Goal: Task Accomplishment & Management: Manage account settings

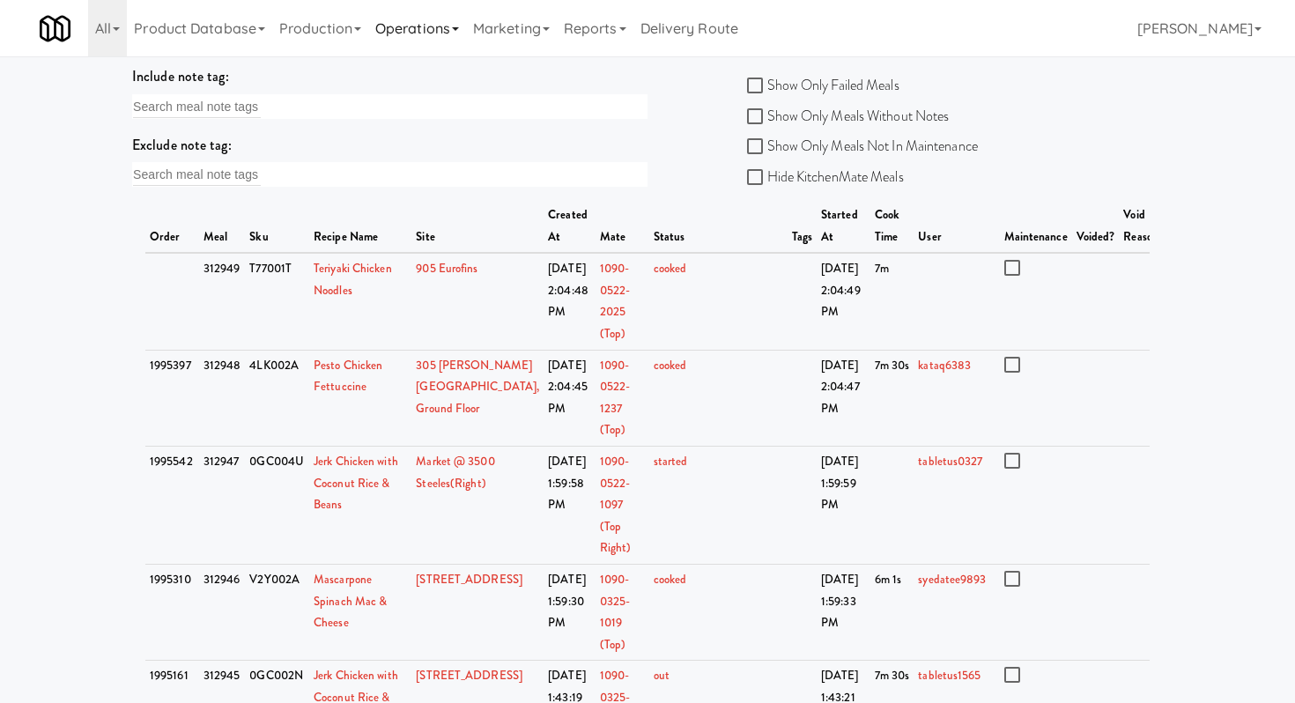
click at [454, 32] on link "Operations" at bounding box center [417, 28] width 98 height 56
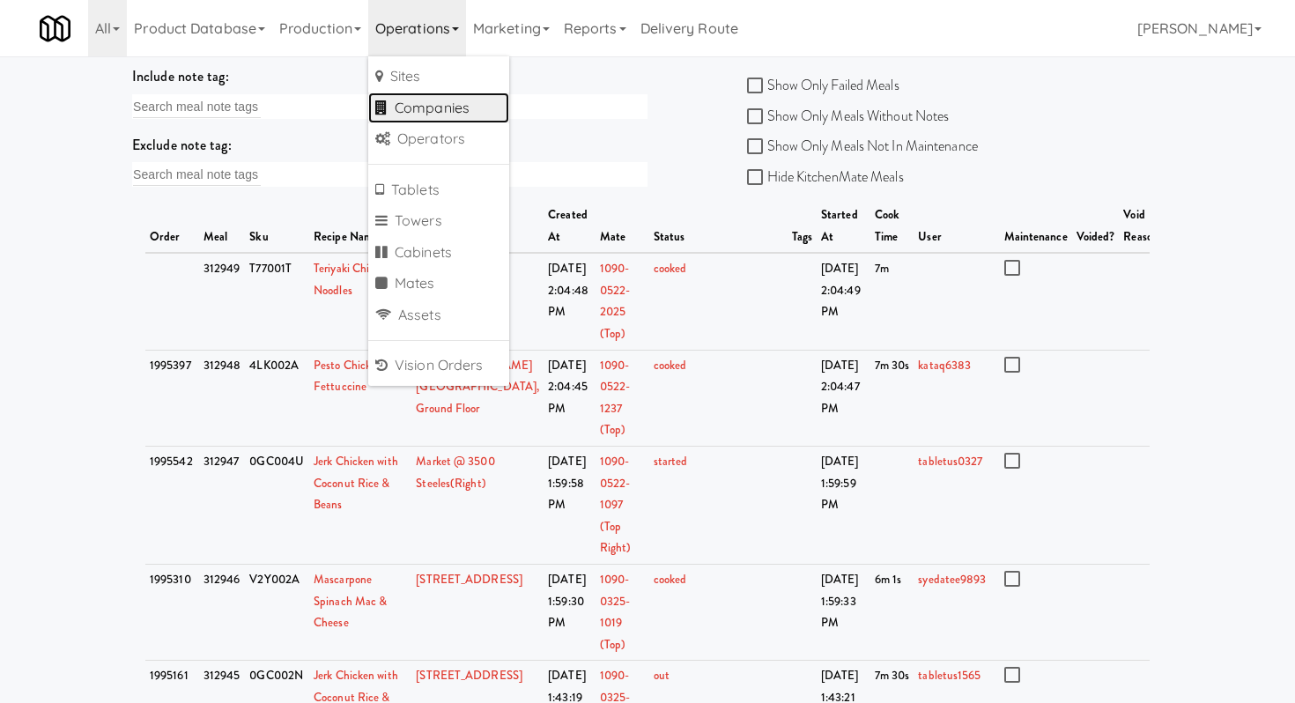
click at [447, 101] on link "Companies" at bounding box center [438, 108] width 141 height 32
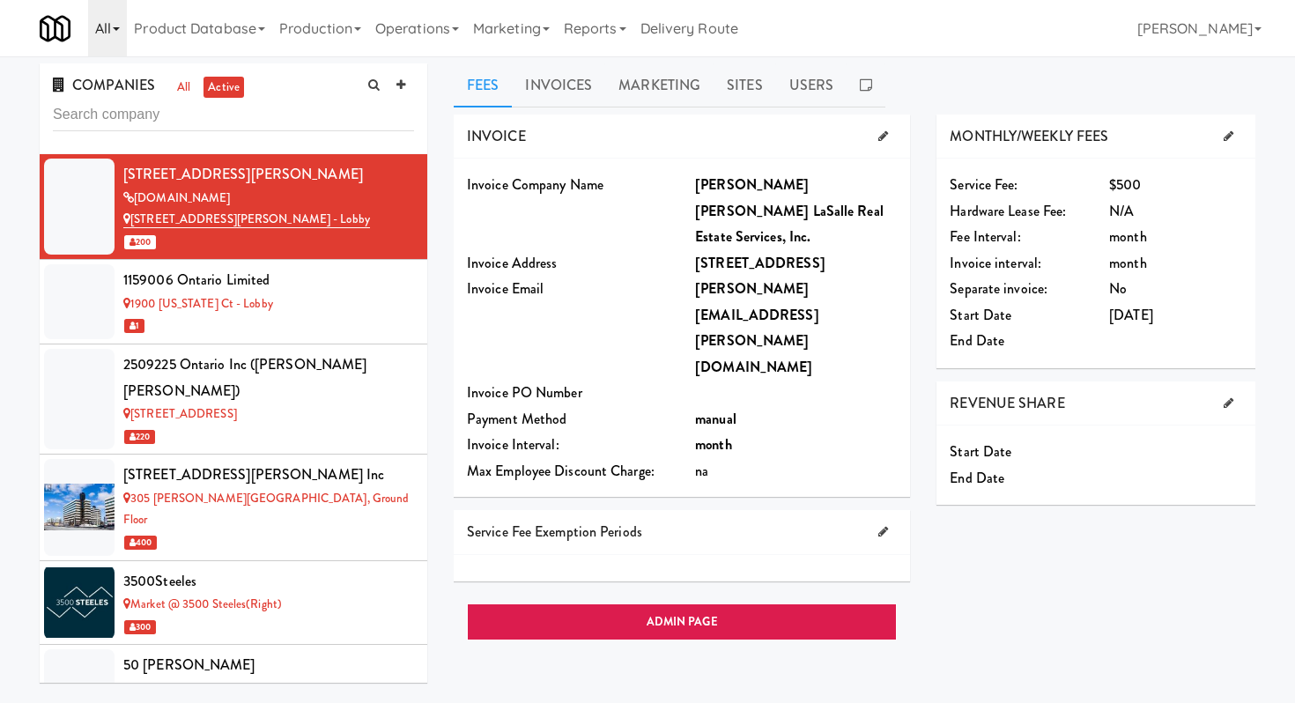
click at [119, 28] on icon at bounding box center [116, 29] width 7 height 4
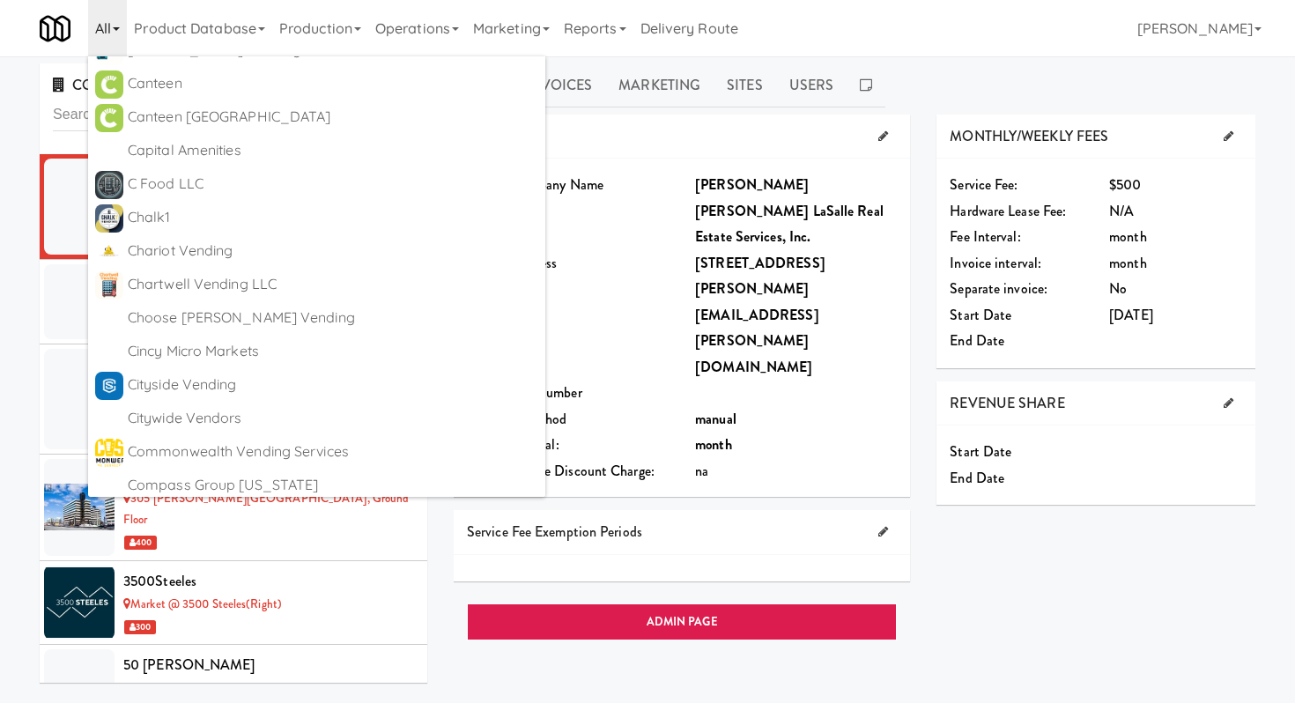
scroll to position [1664, 0]
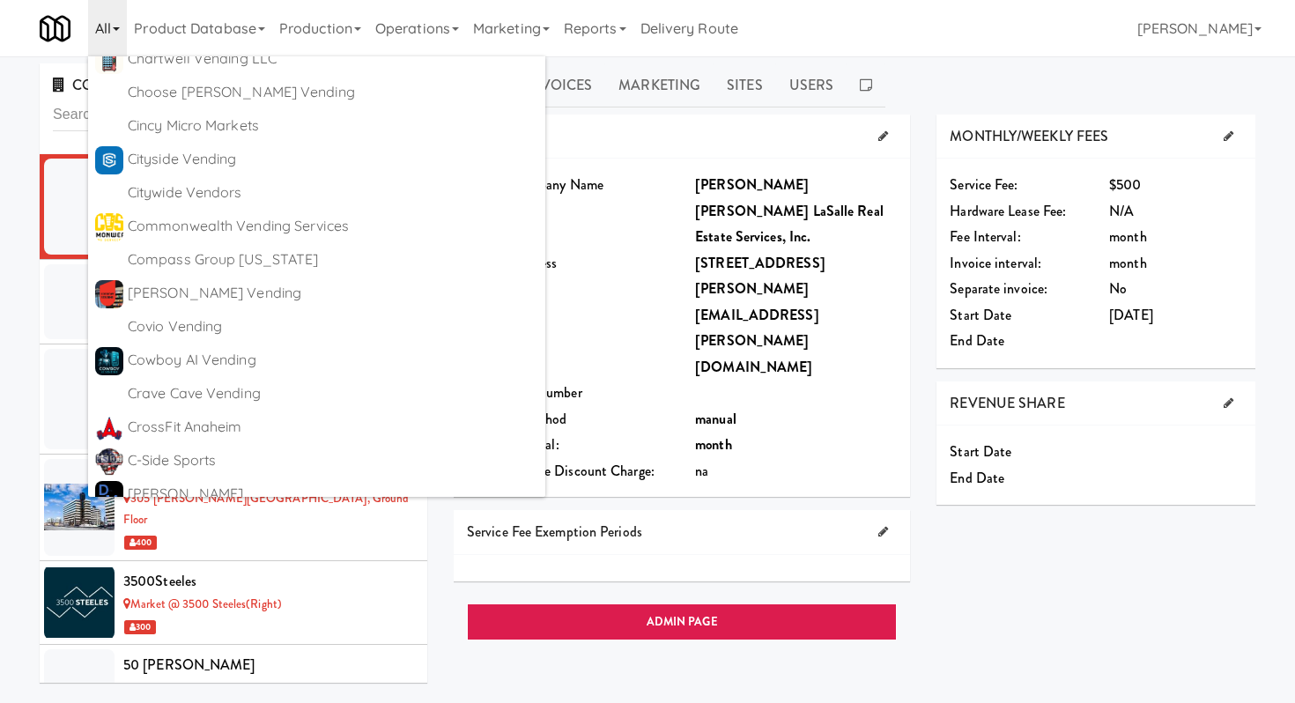
click at [443, 126] on div "Fees Invoices Marketing Sites Users INVOICE Invoice Company Name [PERSON_NAME] …" at bounding box center [854, 419] width 828 height 712
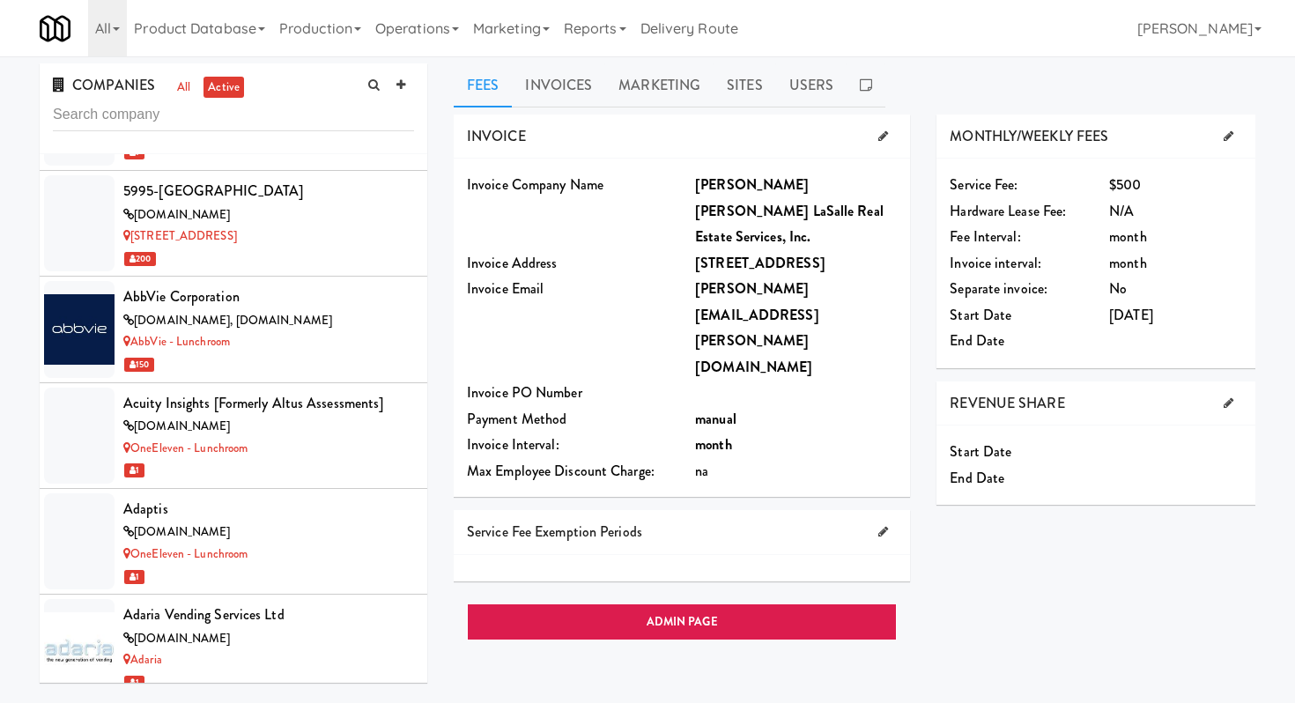
scroll to position [0, 0]
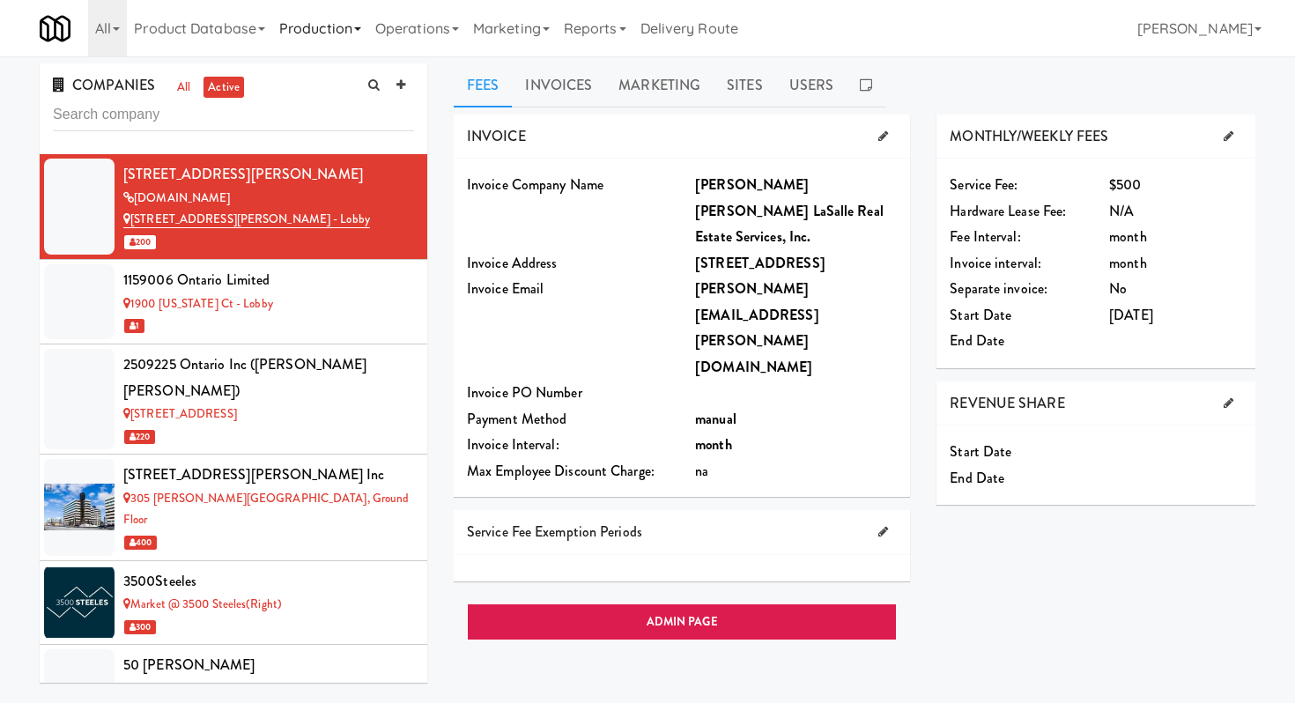
click at [342, 25] on link "Production" at bounding box center [320, 28] width 96 height 56
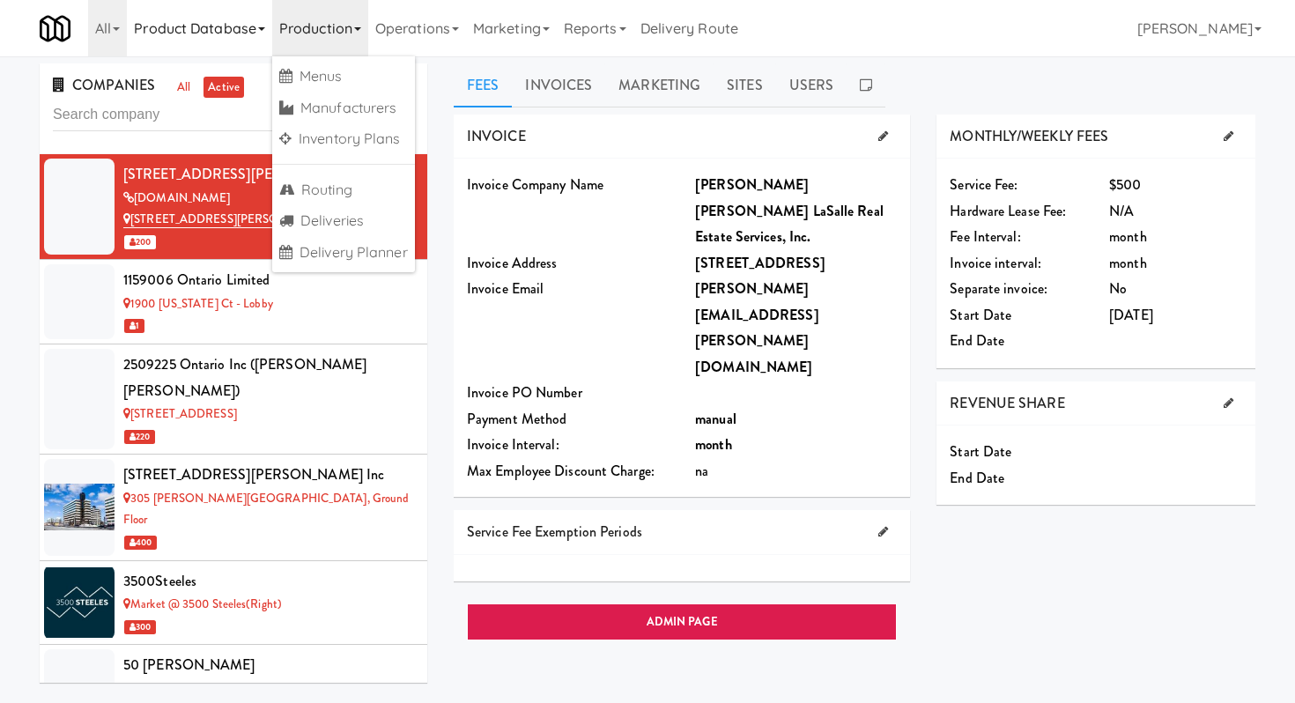
click at [245, 32] on link "Product Database" at bounding box center [199, 28] width 145 height 56
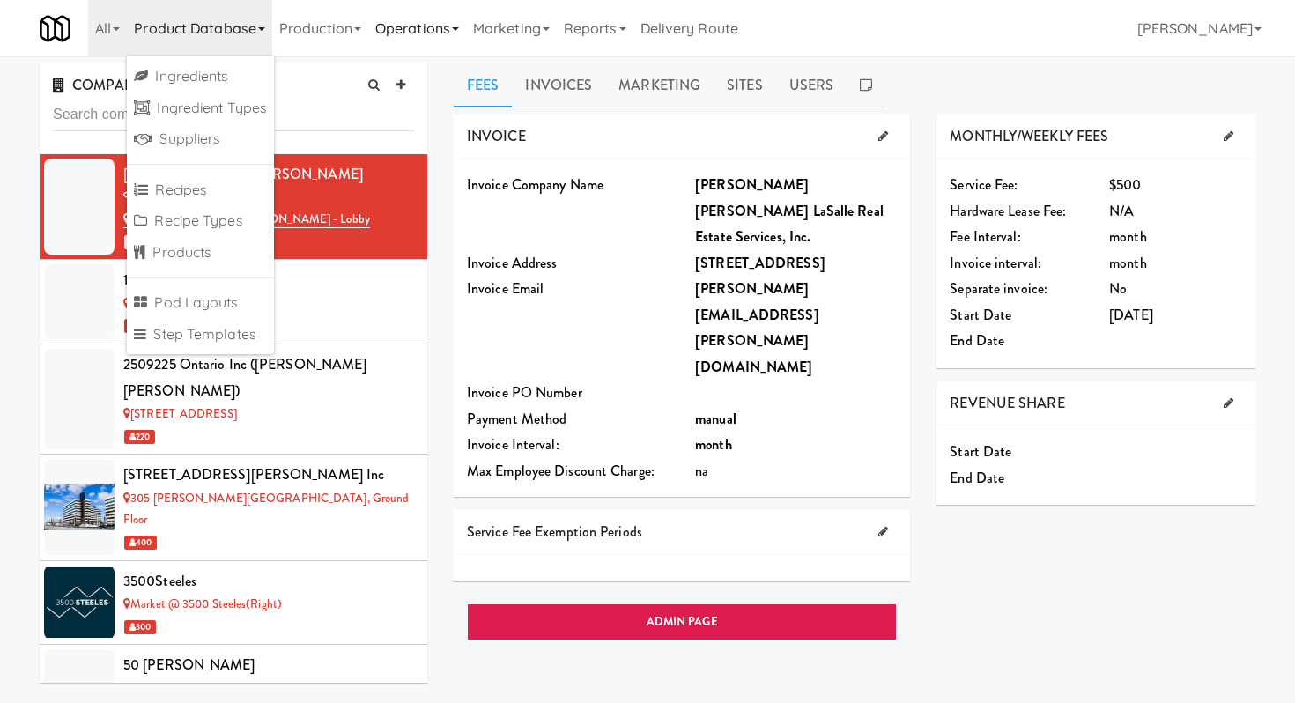
click at [434, 26] on link "Operations" at bounding box center [417, 28] width 98 height 56
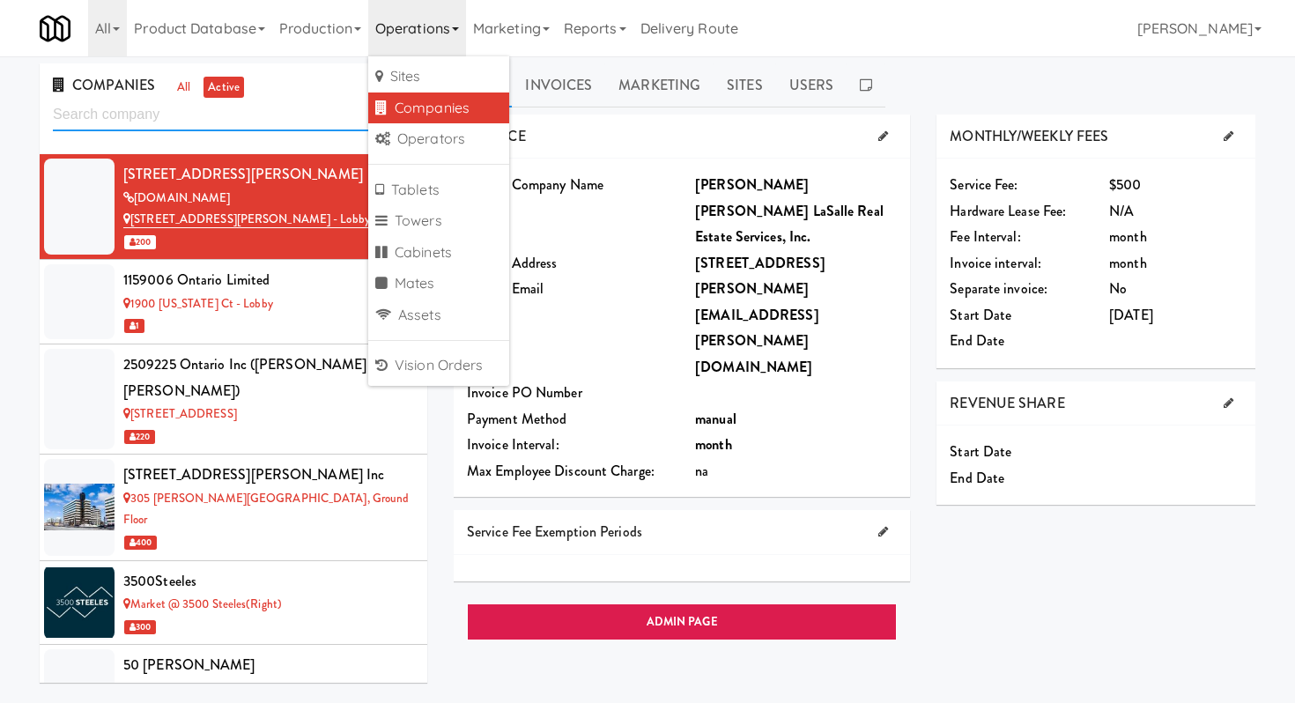
click at [239, 122] on input "text" at bounding box center [233, 115] width 361 height 33
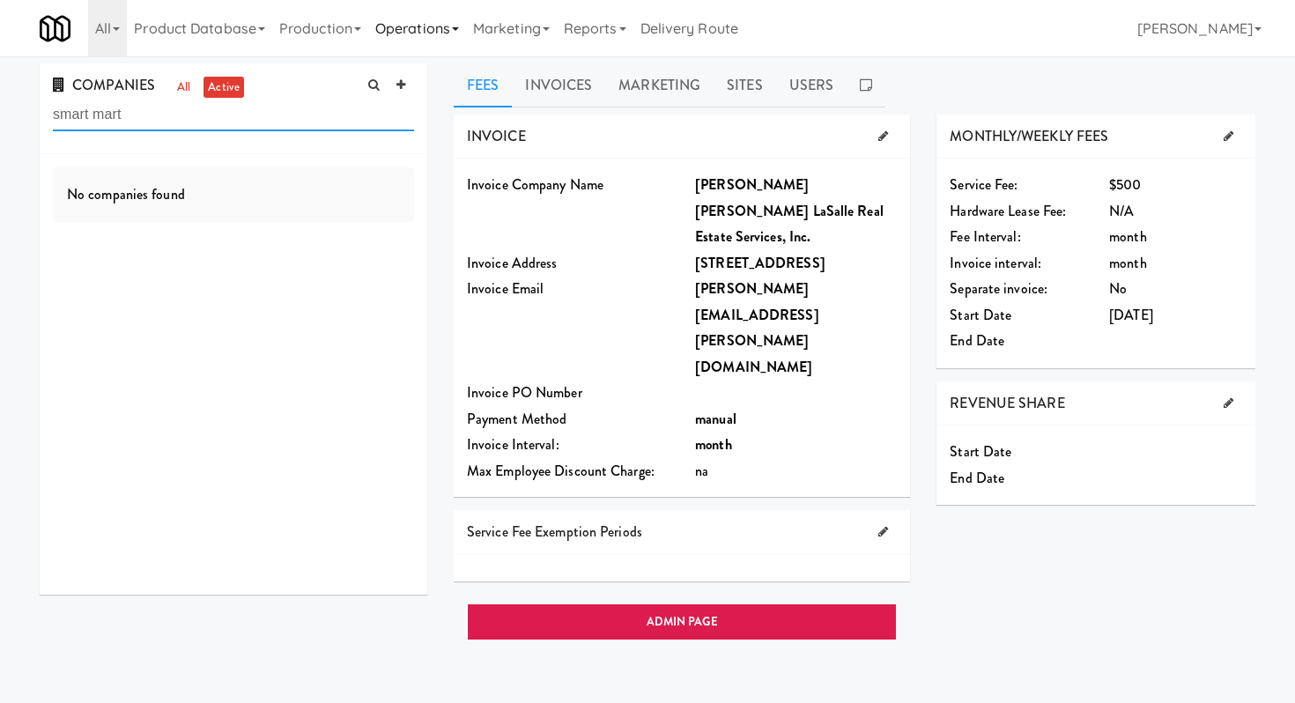
type input "smart mart"
click at [433, 28] on link "Operations" at bounding box center [417, 28] width 98 height 56
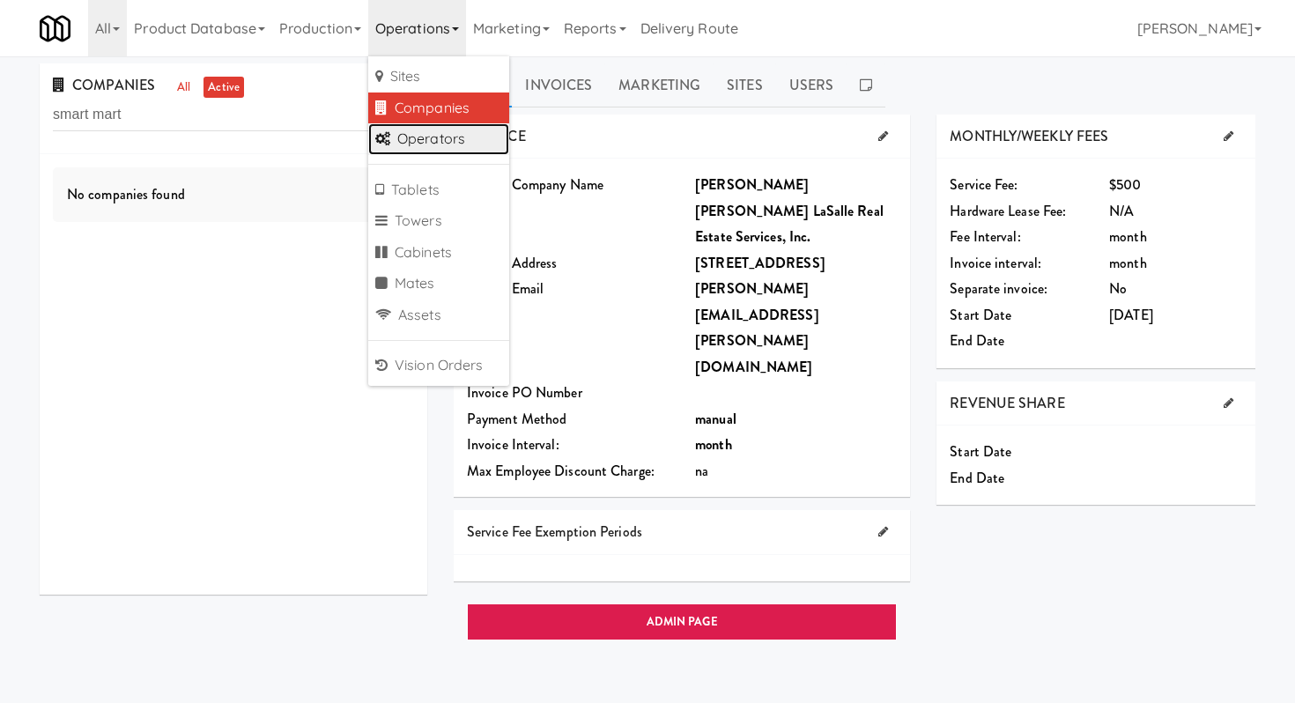
click at [433, 136] on link "Operators" at bounding box center [438, 139] width 141 height 32
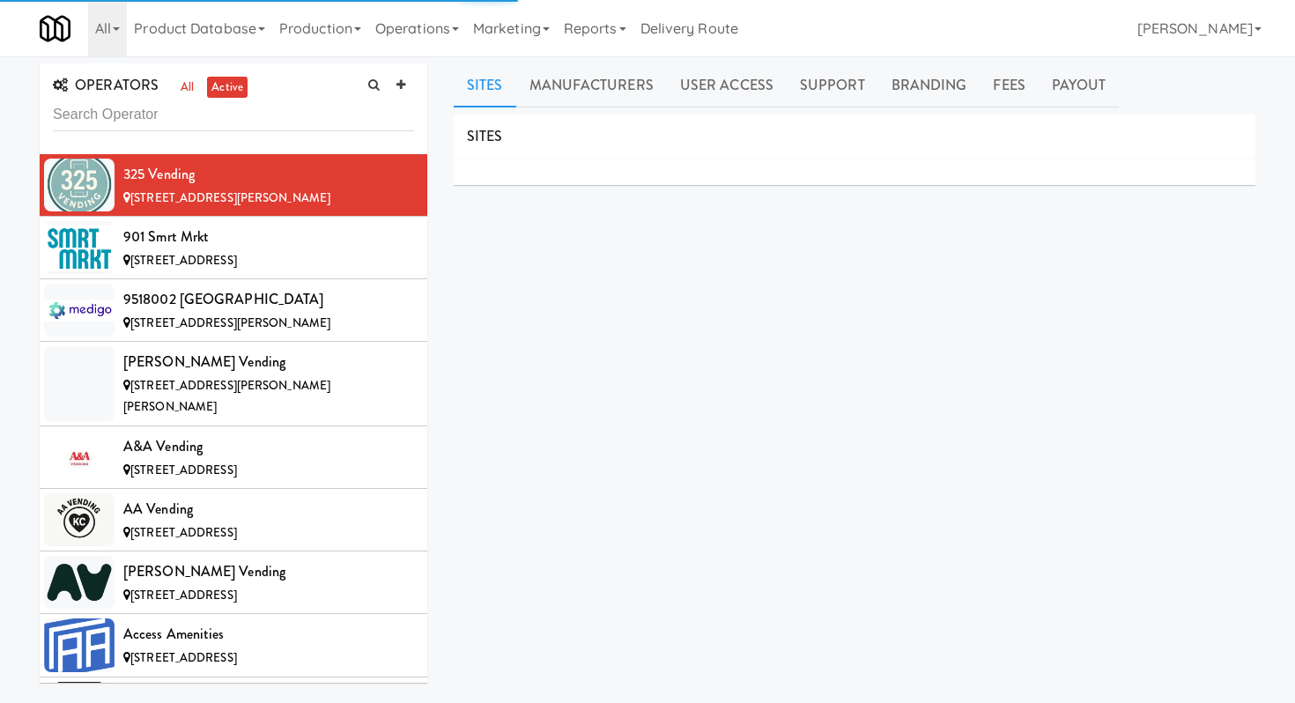
click at [310, 129] on input "text" at bounding box center [233, 115] width 361 height 33
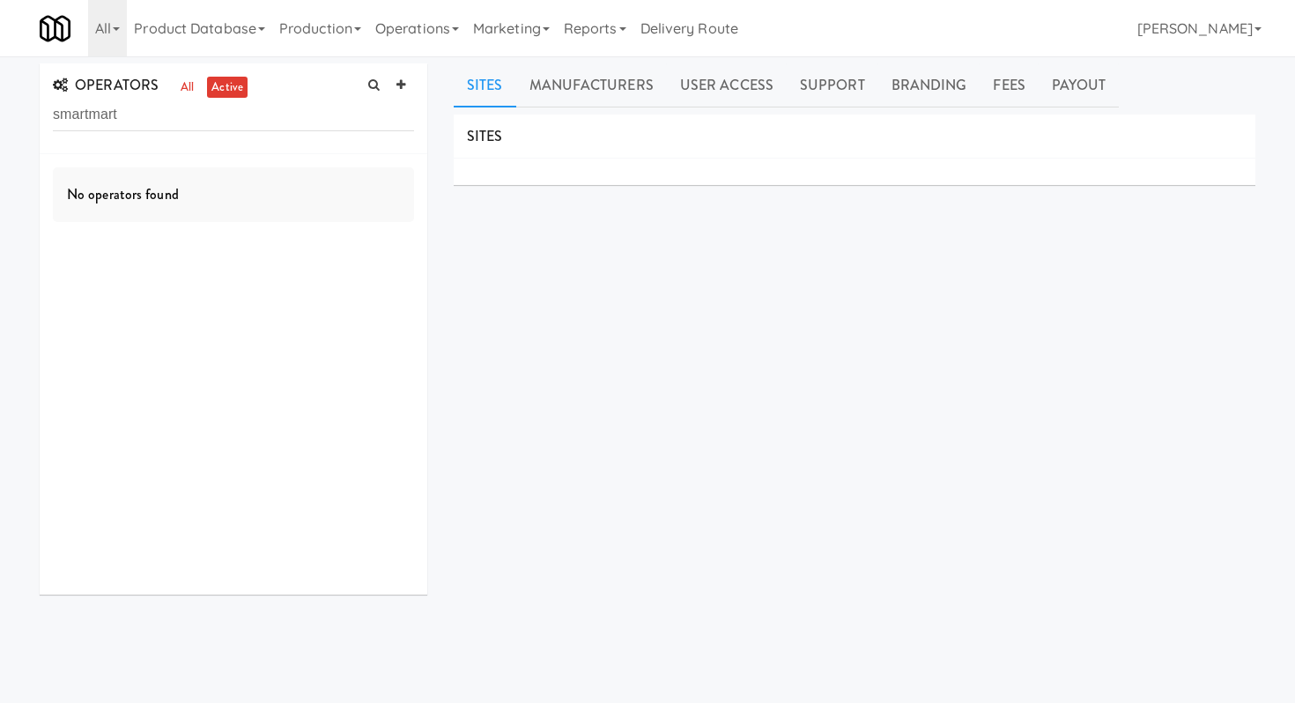
drag, startPoint x: 146, startPoint y: 122, endPoint x: 67, endPoint y: 122, distance: 79.3
click at [67, 122] on input "smartmart" at bounding box center [233, 115] width 361 height 33
type input "s"
click at [191, 94] on link "all" at bounding box center [187, 88] width 22 height 22
click at [181, 117] on input "[PERSON_NAME]" at bounding box center [233, 115] width 361 height 33
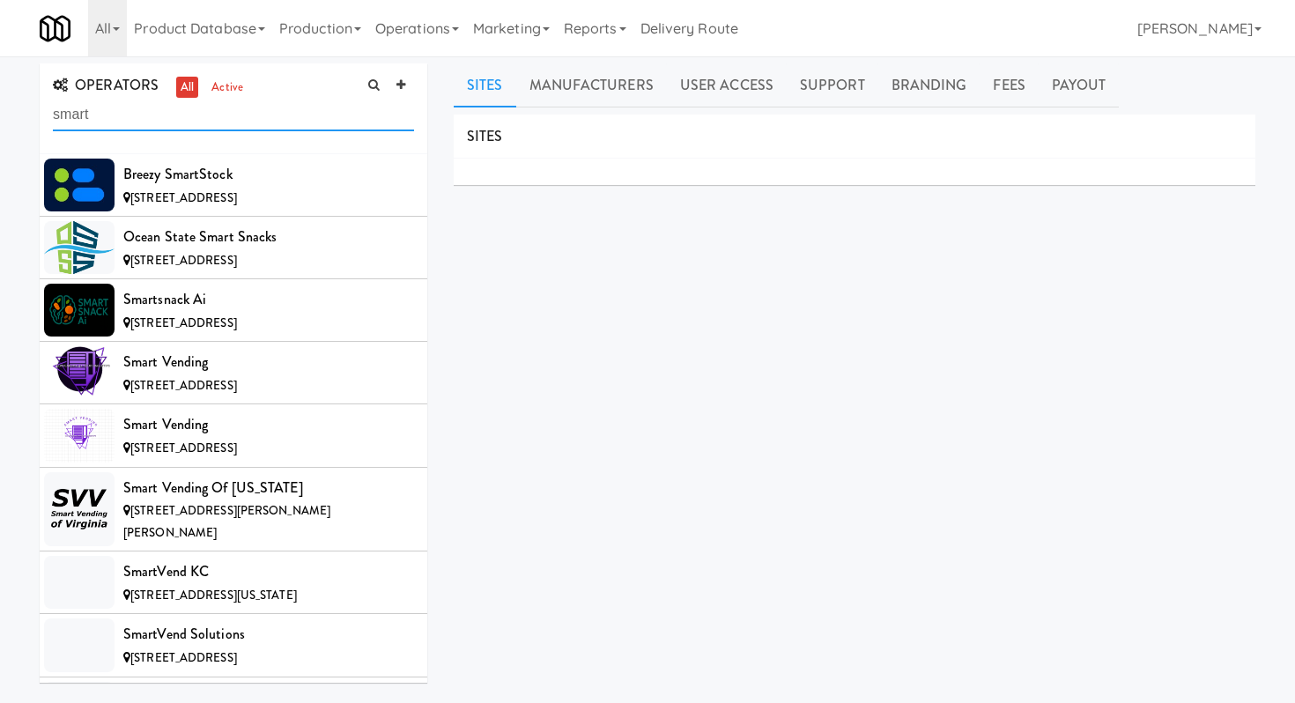
click at [141, 120] on input "smart" at bounding box center [233, 115] width 361 height 33
type input "[PERSON_NAME]"
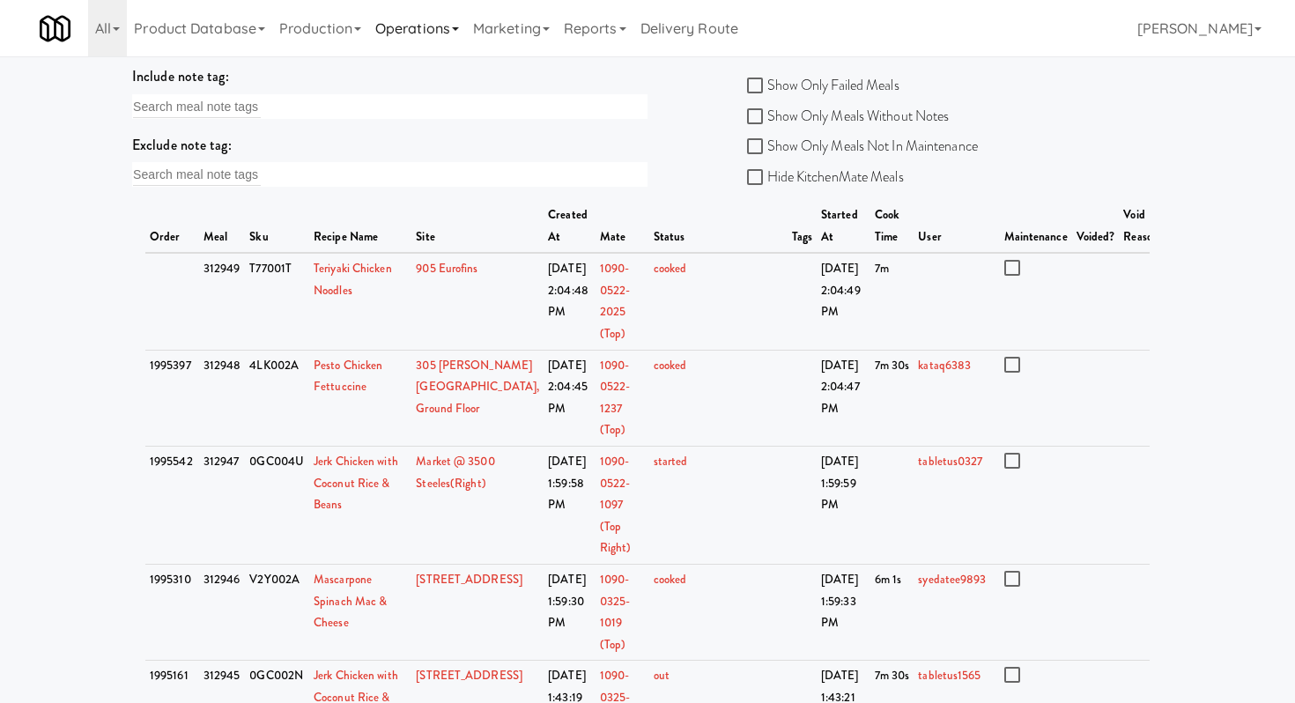
click at [423, 25] on link "Operations" at bounding box center [417, 28] width 98 height 56
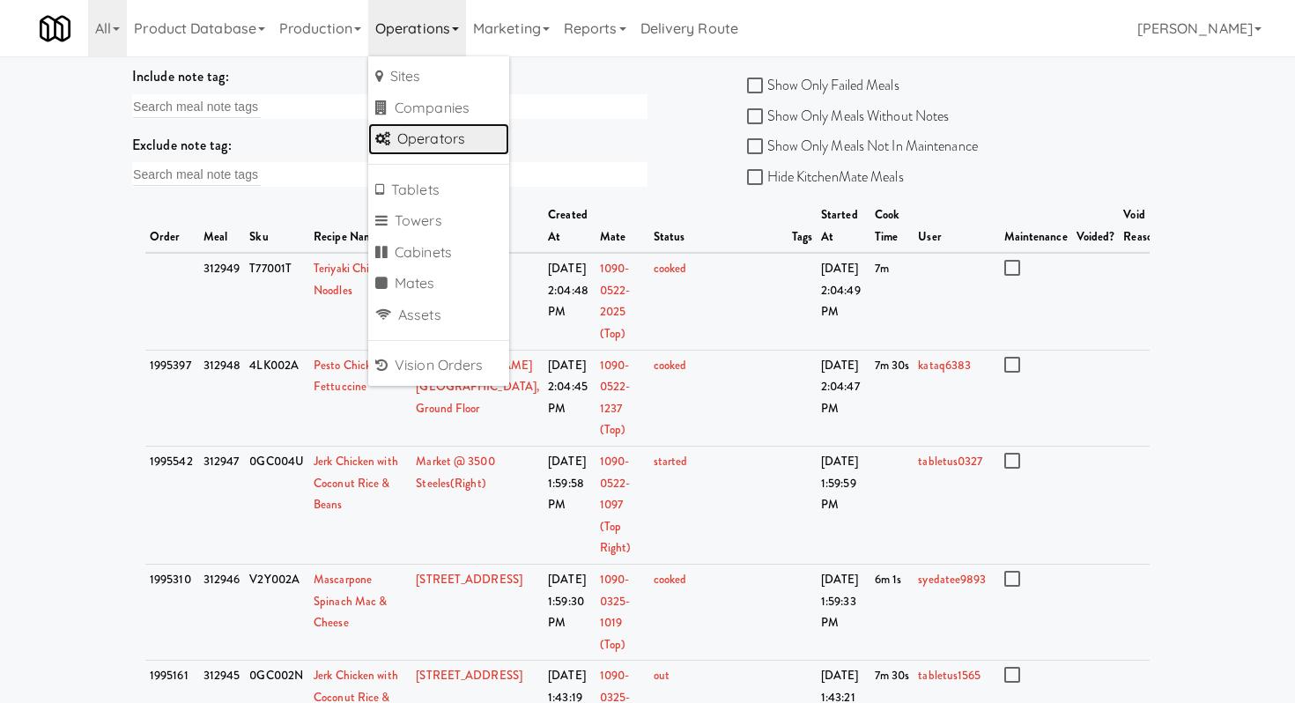
click at [454, 146] on link "Operators" at bounding box center [438, 139] width 141 height 32
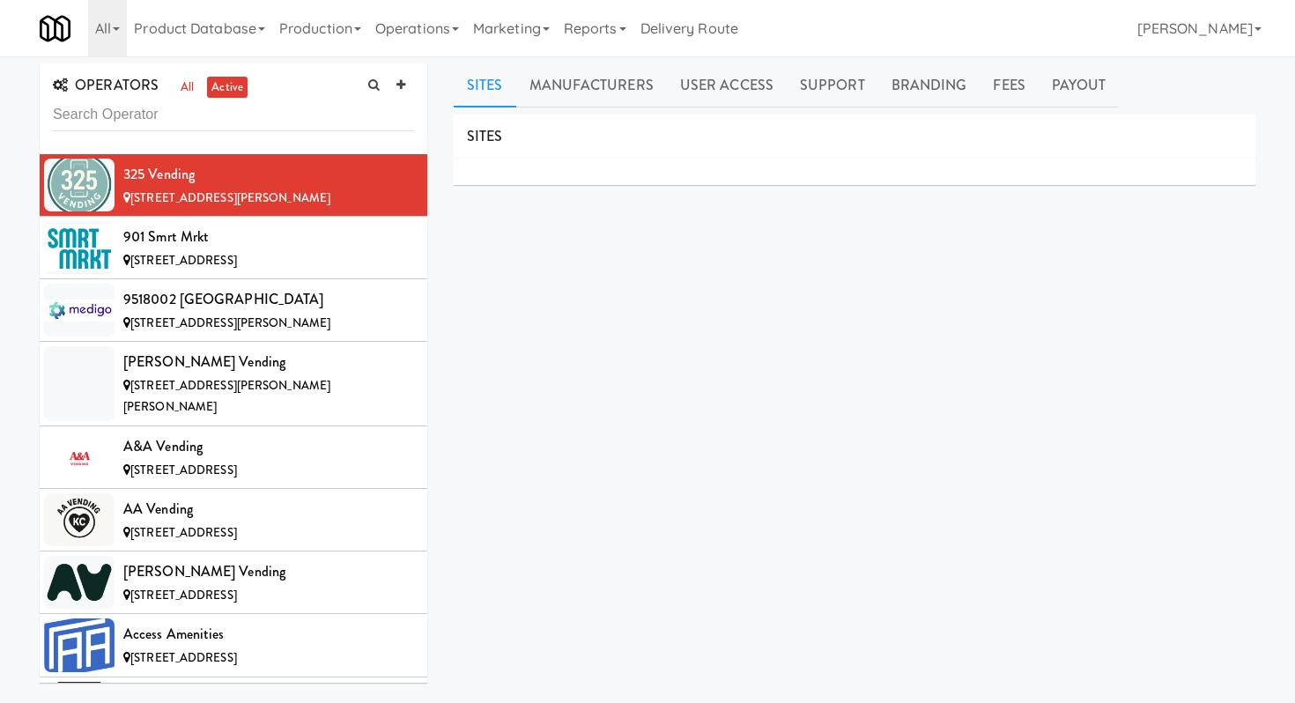
click at [268, 116] on input "text" at bounding box center [233, 115] width 361 height 33
click at [403, 90] on icon at bounding box center [400, 84] width 9 height 11
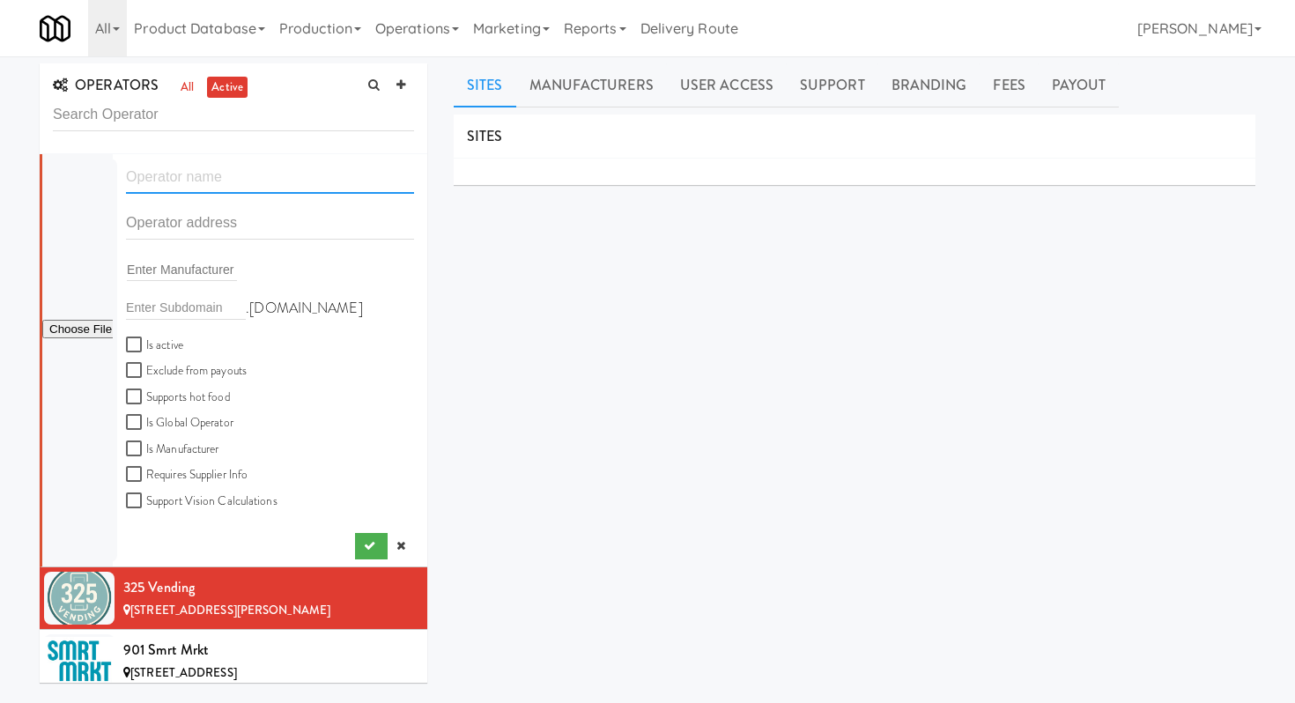
click at [240, 171] on input "text" at bounding box center [270, 177] width 288 height 33
type input "SmartMart Vending"
click at [329, 223] on input "text" at bounding box center [270, 223] width 288 height 33
paste input "2626 Elkton Farm Rd"
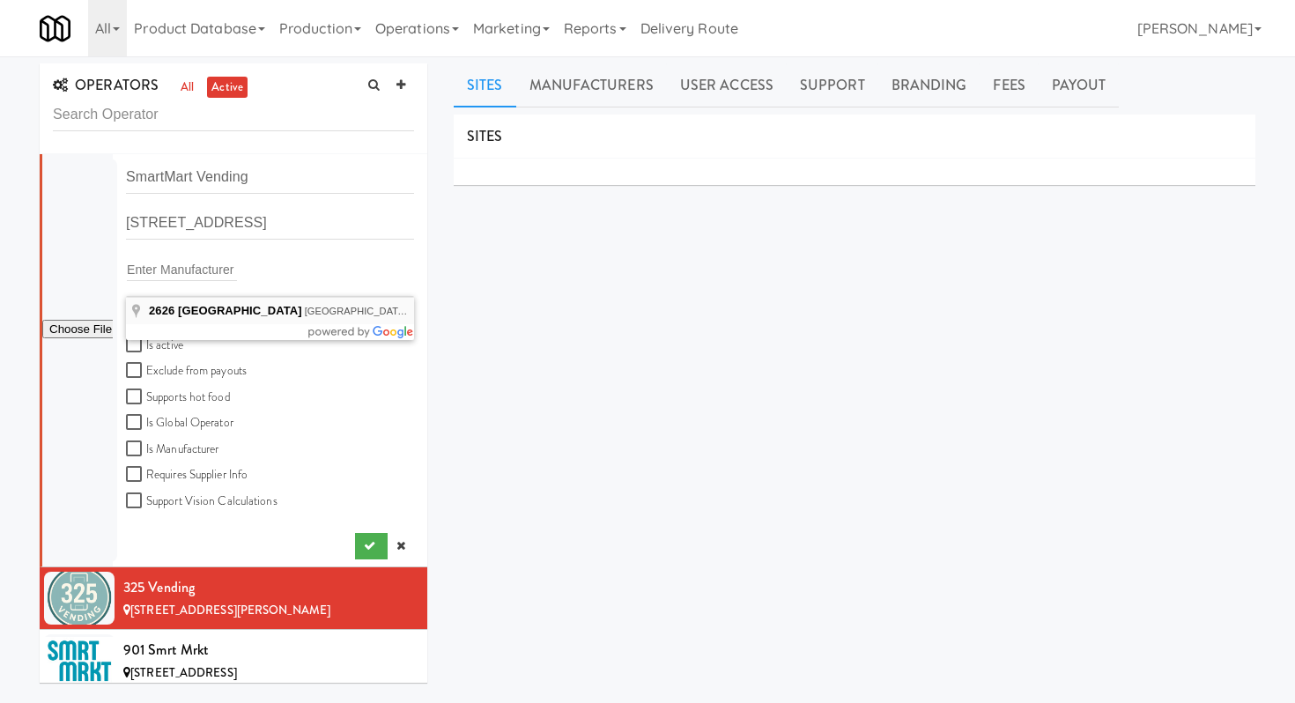
type input "2626 Elkton Farm Rd, Forest, VA, USA"
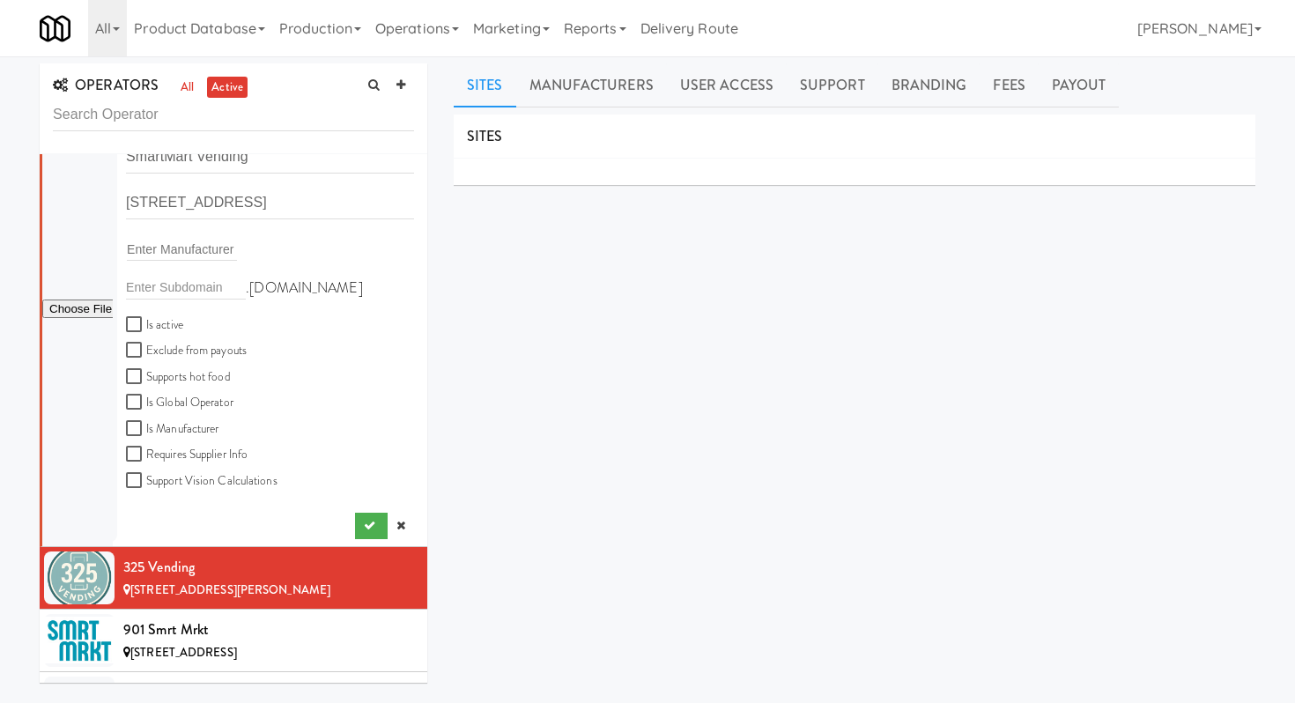
scroll to position [22, 0]
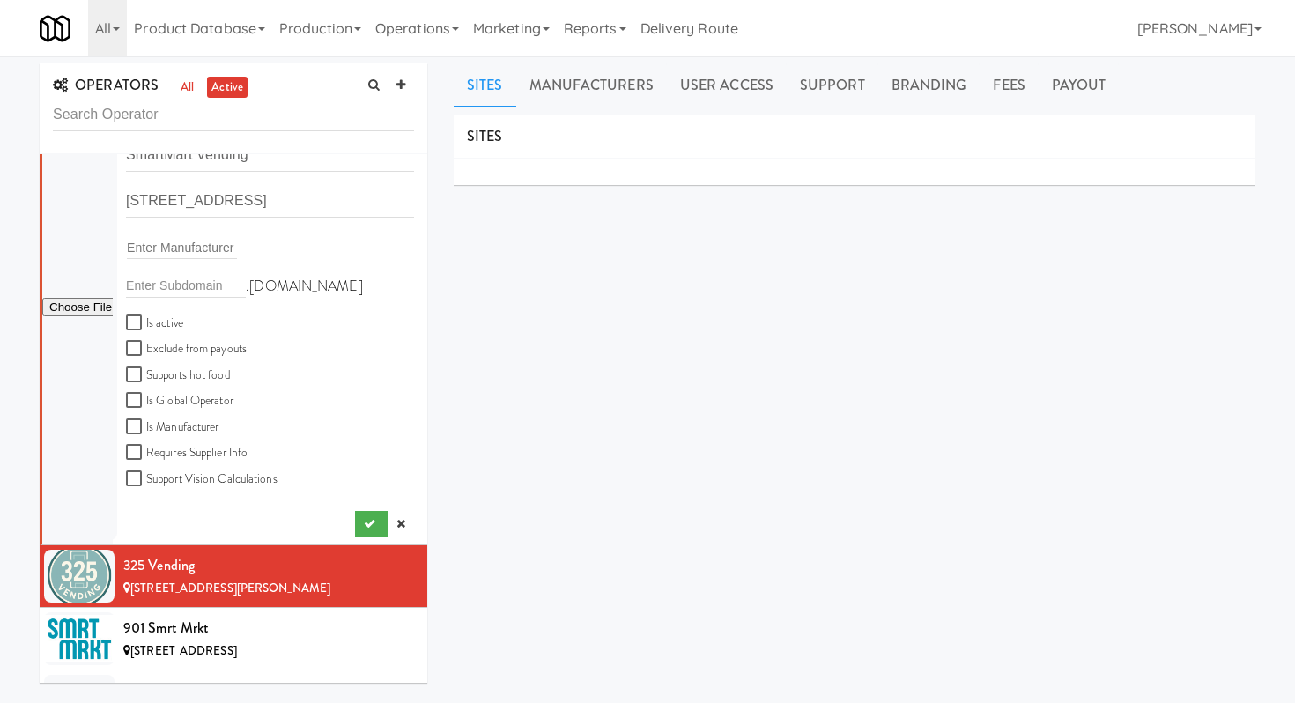
click at [160, 321] on label "Is active" at bounding box center [154, 324] width 57 height 22
click at [146, 321] on input "Is active" at bounding box center [136, 323] width 20 height 14
checkbox input "true"
click at [365, 517] on button "submit" at bounding box center [371, 524] width 33 height 26
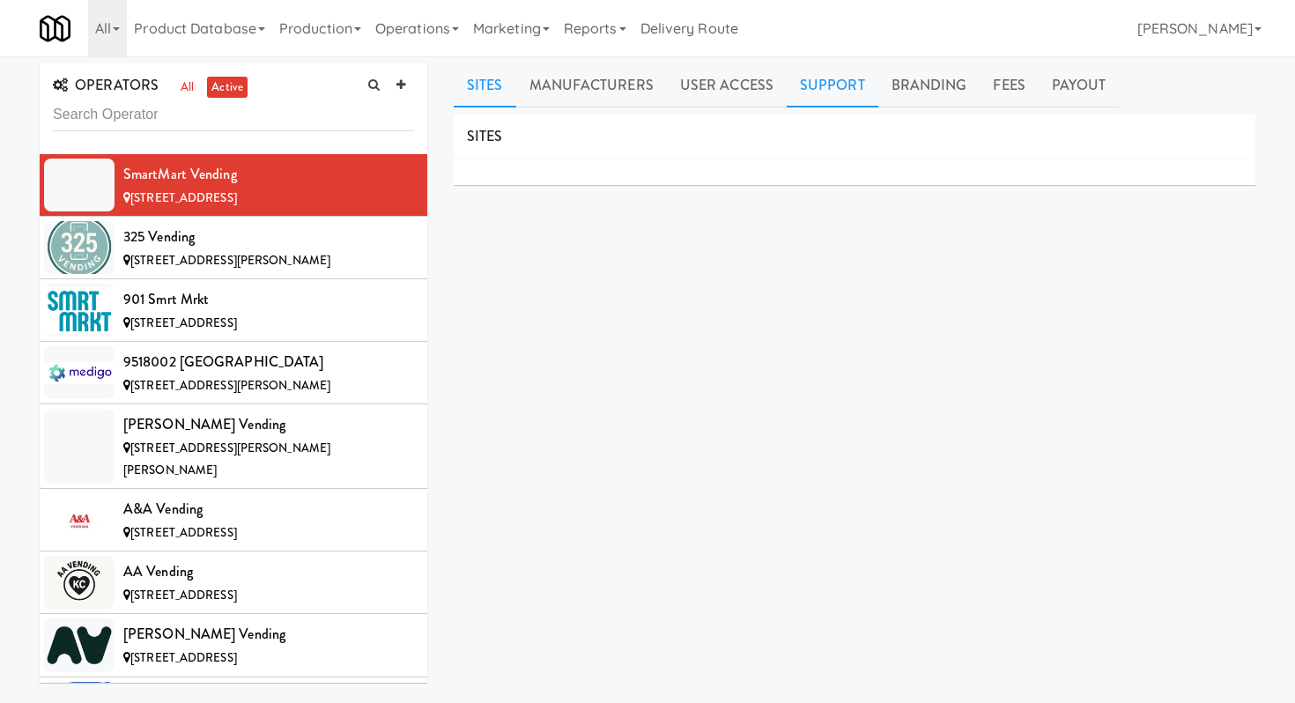
click at [842, 87] on link "Support" at bounding box center [833, 85] width 92 height 44
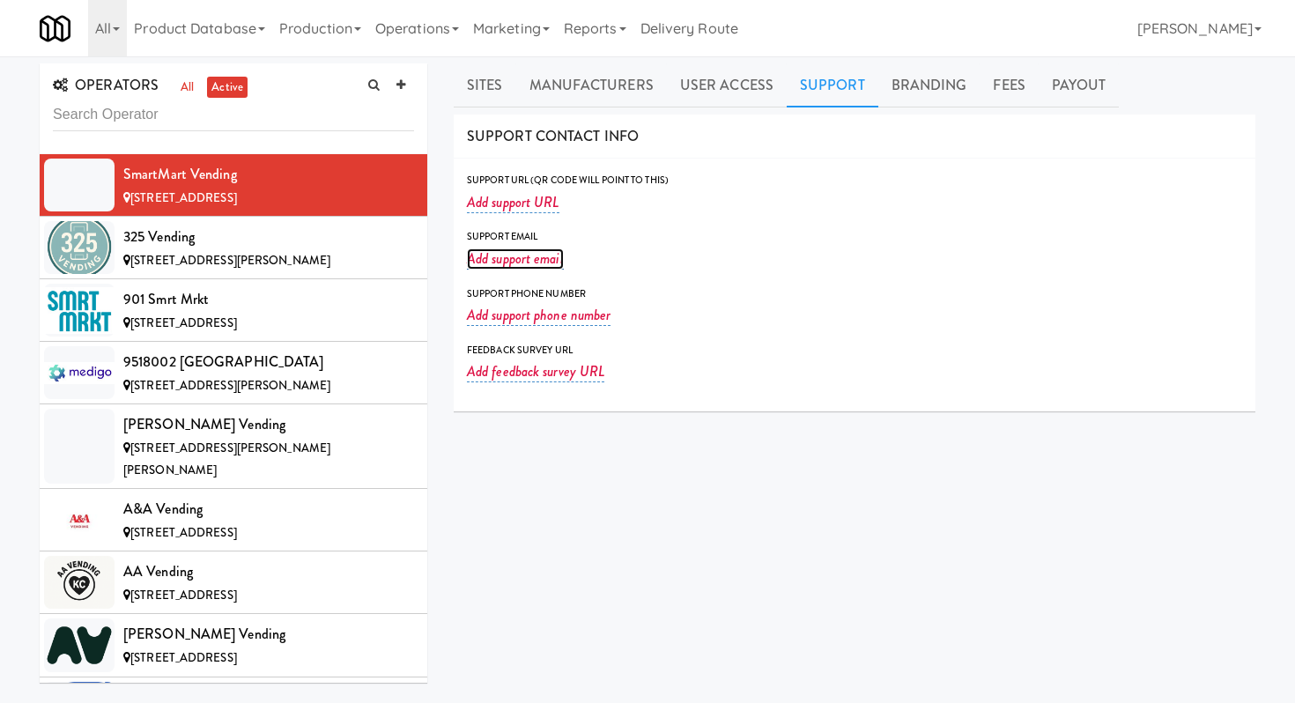
click at [520, 259] on link "Add support email" at bounding box center [515, 258] width 97 height 21
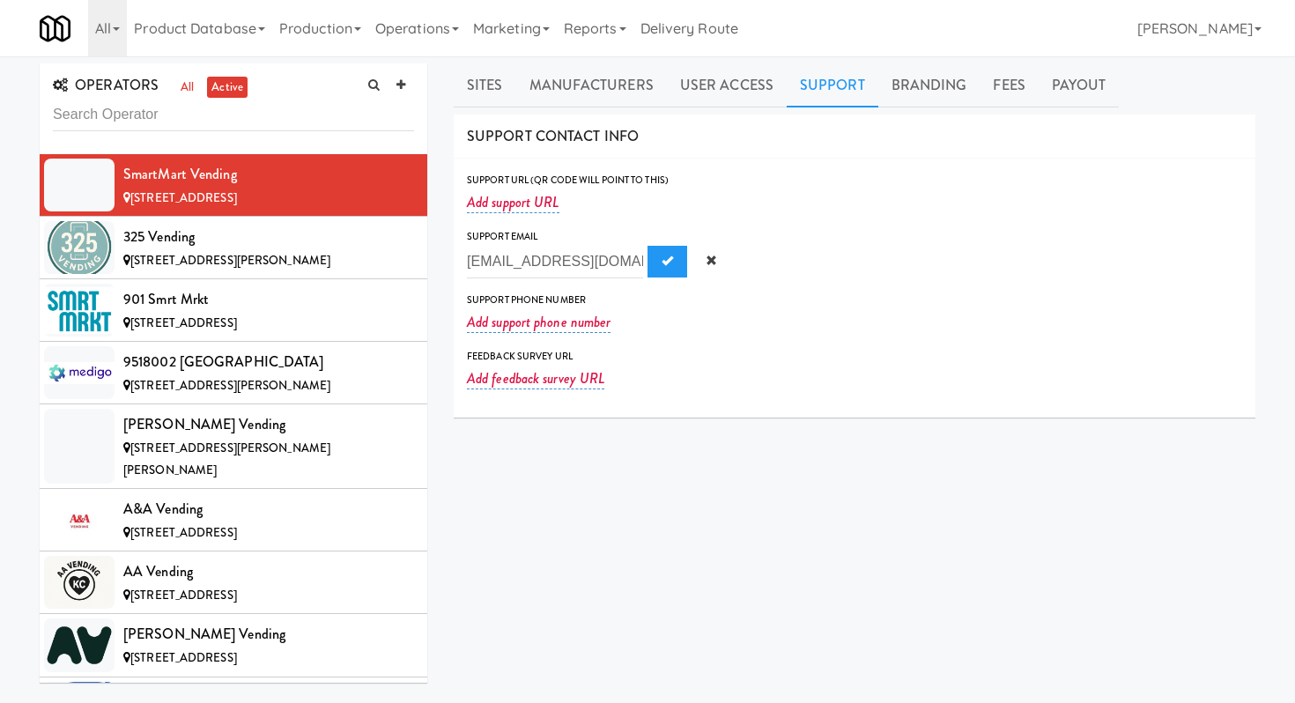
scroll to position [0, 56]
type input "smartmartvendingllc@gmail.com"
click at [661, 255] on span "Submit" at bounding box center [666, 260] width 11 height 11
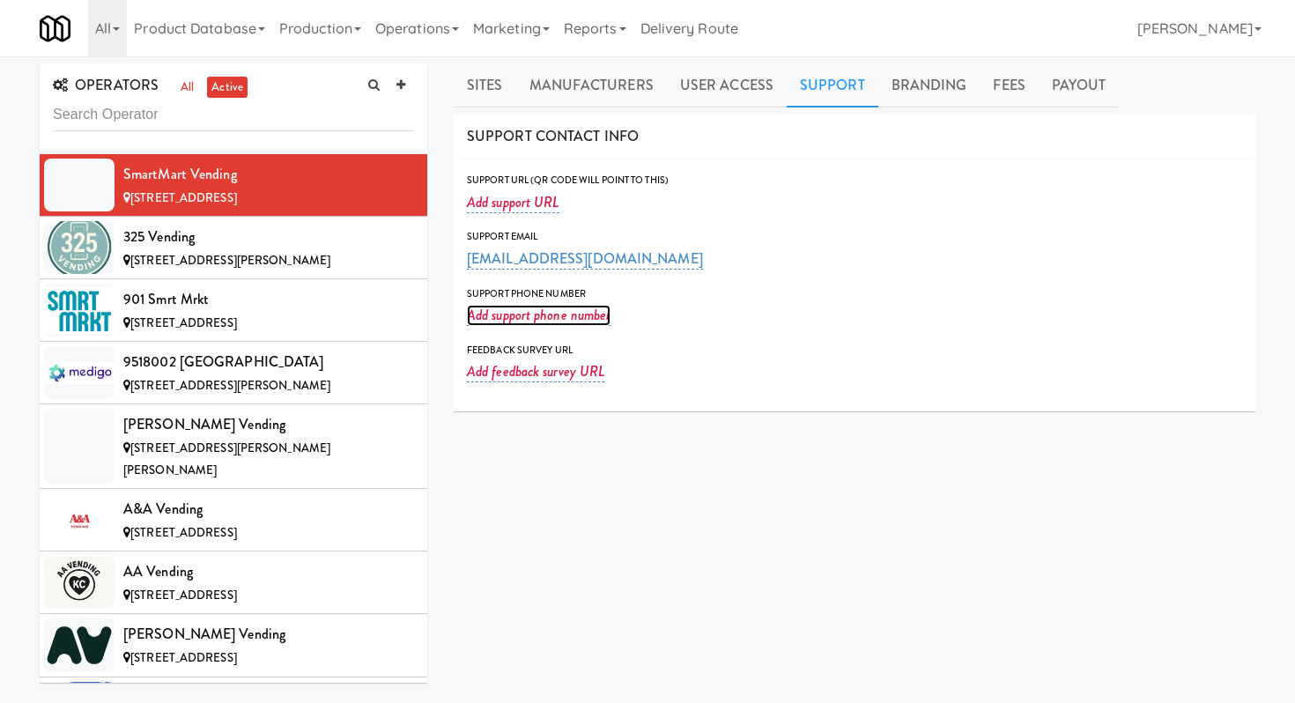
click at [507, 314] on link "Add support phone number" at bounding box center [539, 315] width 144 height 21
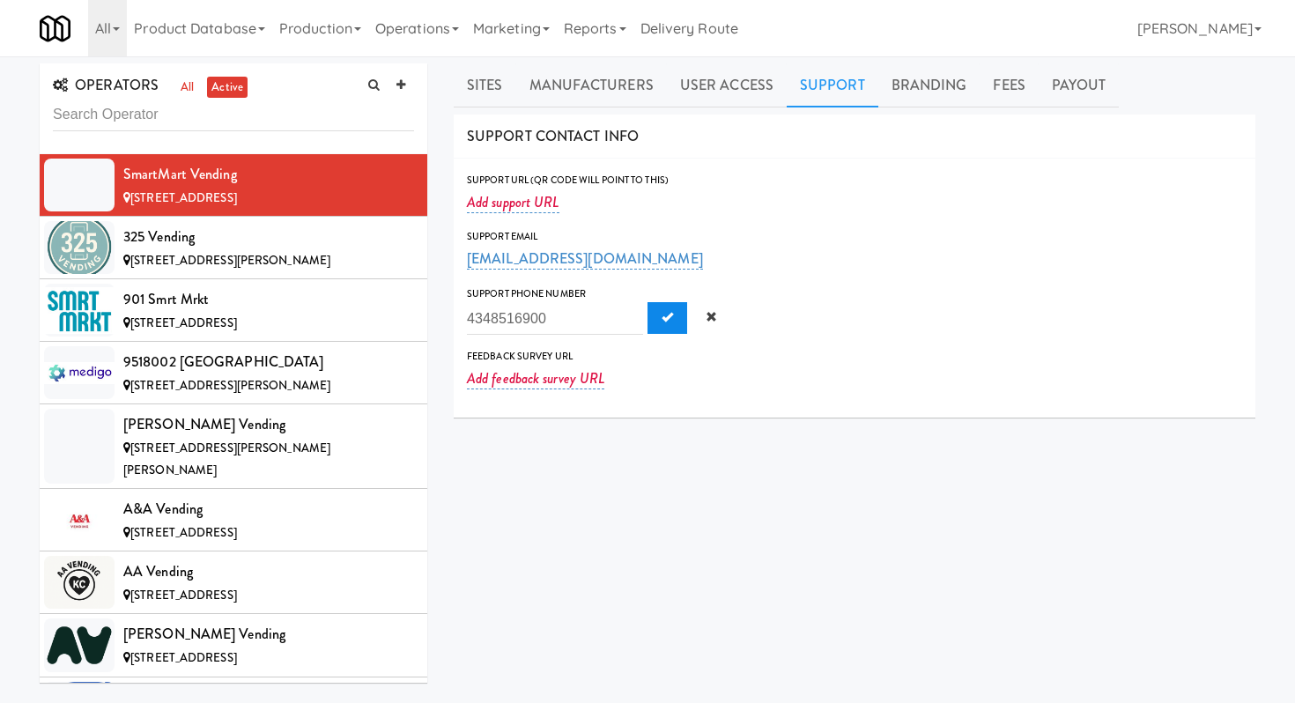
type input "4348516900"
click at [661, 318] on span "Submit" at bounding box center [666, 316] width 11 height 11
click at [445, 34] on link "Operations" at bounding box center [417, 28] width 98 height 56
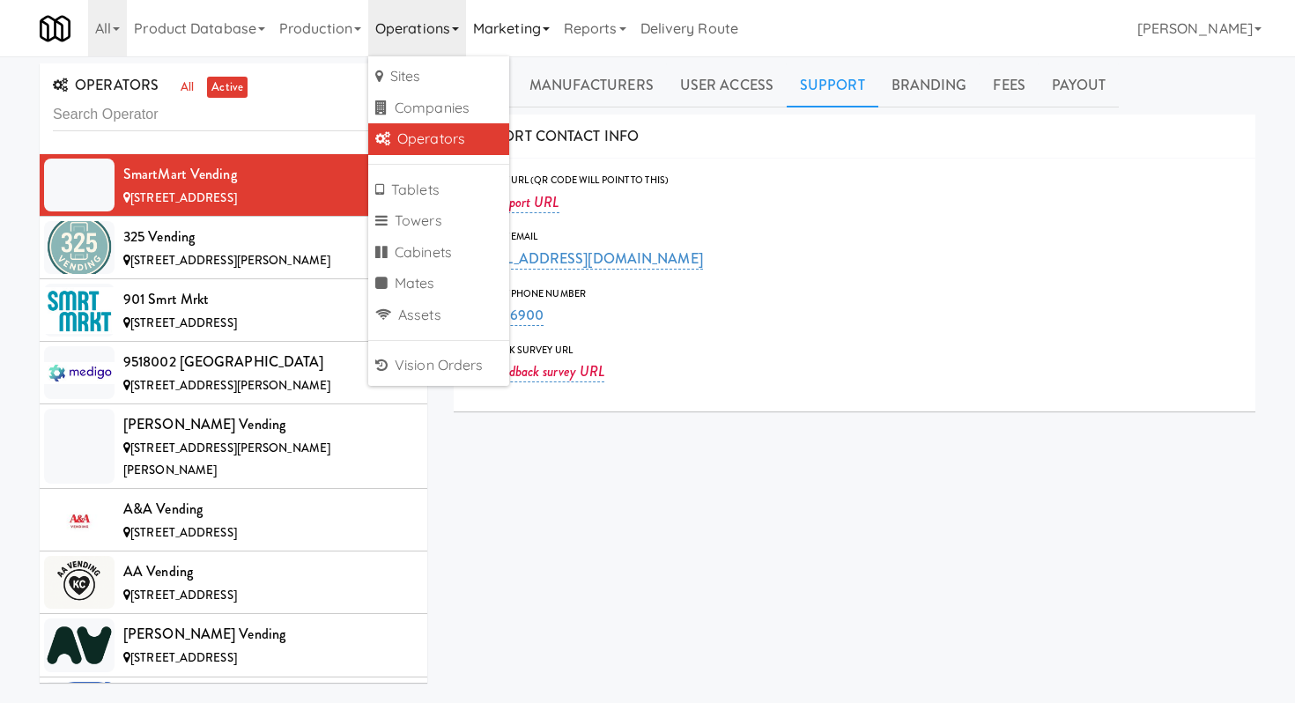
click at [517, 41] on link "Marketing" at bounding box center [511, 28] width 91 height 56
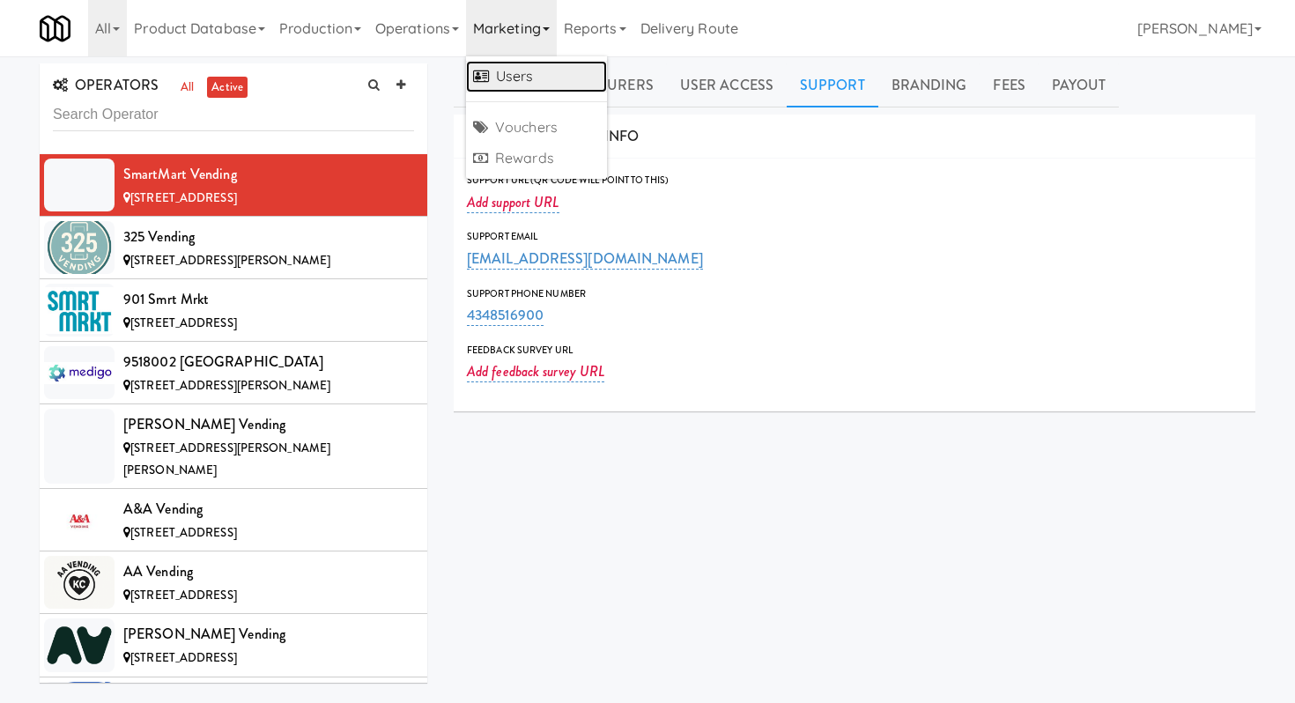
click at [532, 77] on link "Users" at bounding box center [536, 77] width 141 height 32
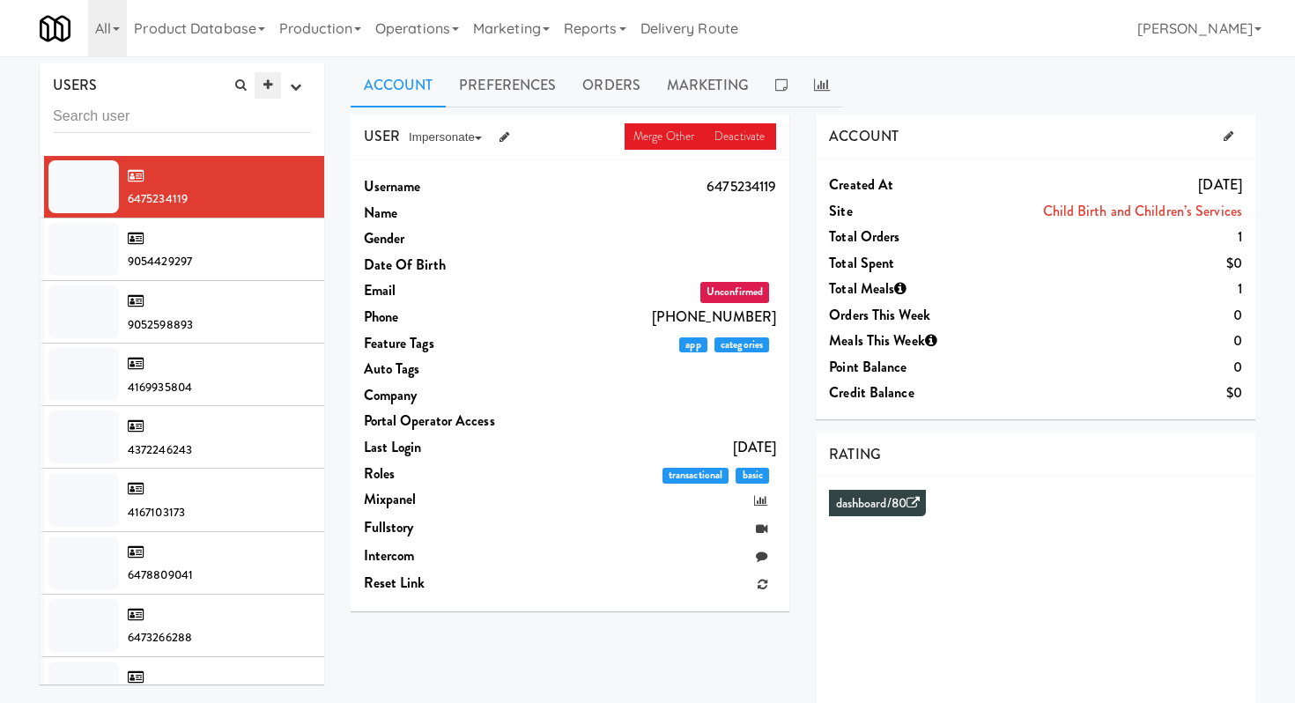
click at [265, 80] on icon at bounding box center [267, 84] width 9 height 11
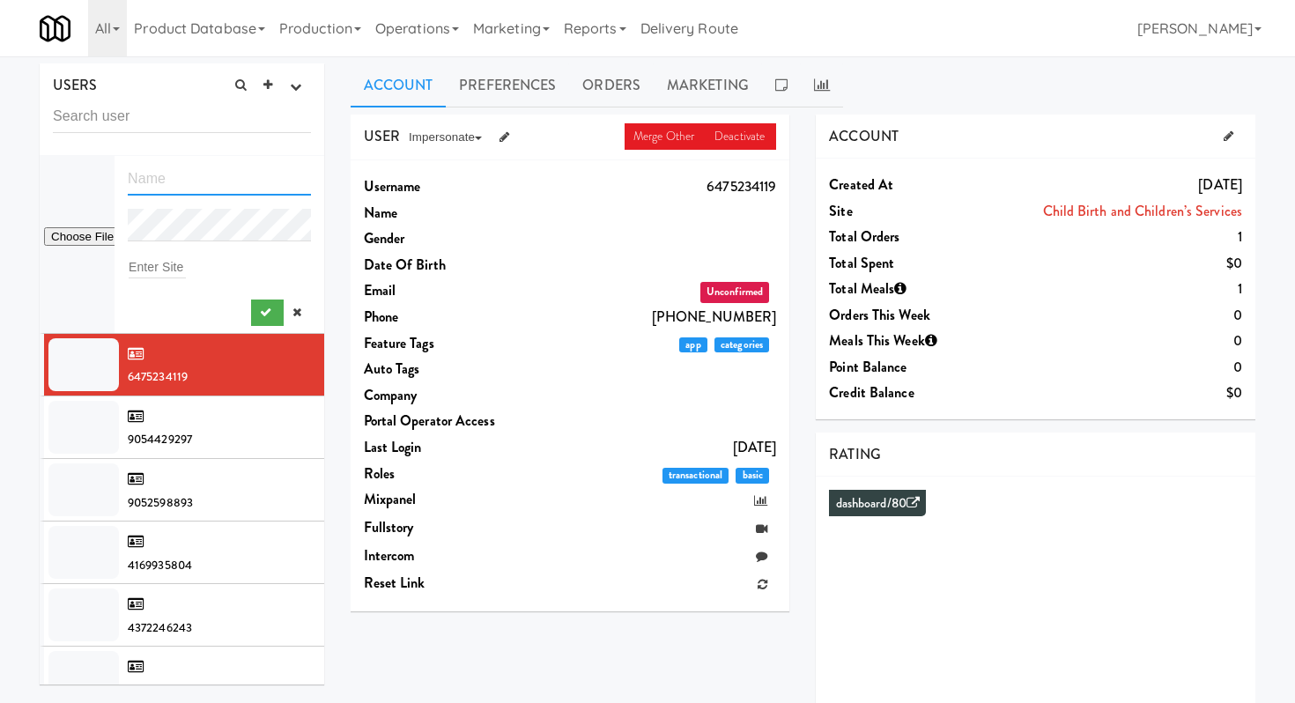
click at [188, 178] on input "text" at bounding box center [219, 179] width 183 height 33
click at [211, 188] on input "Douglas" at bounding box center [219, 179] width 183 height 33
type input "Douglas Pendelton"
click at [267, 315] on icon "submit" at bounding box center [265, 312] width 11 height 11
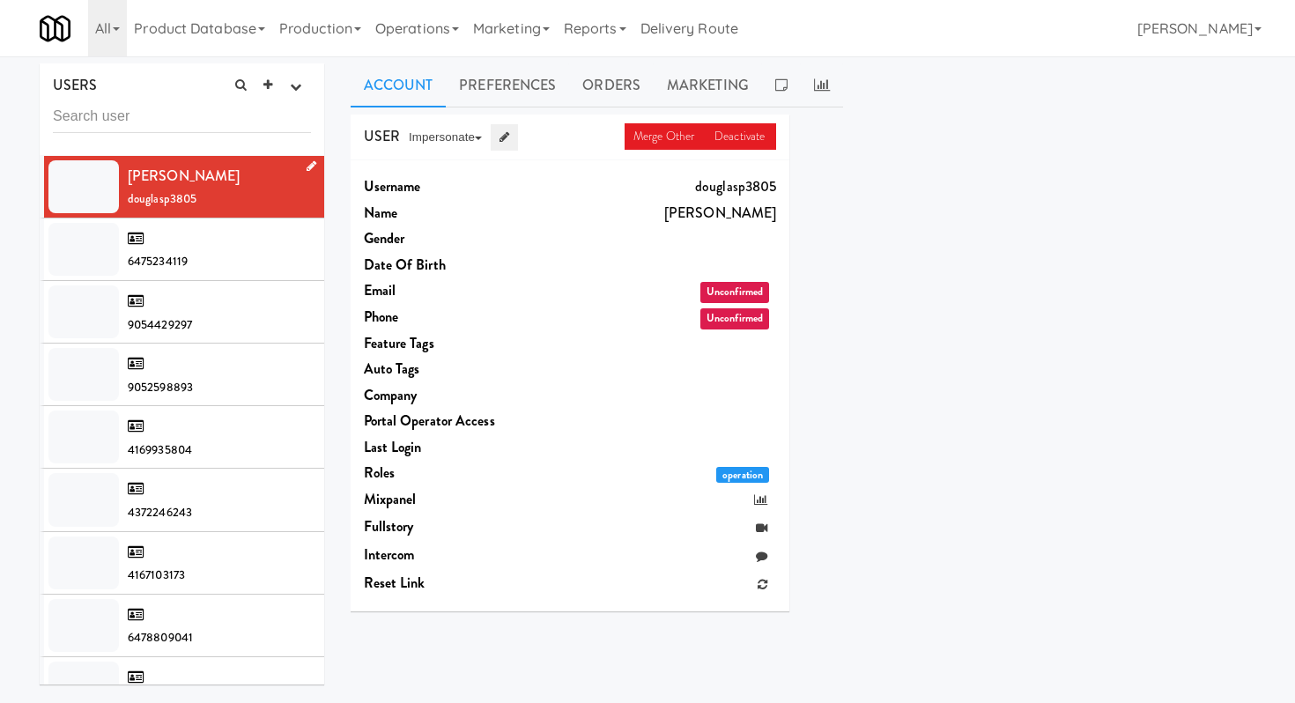
click at [514, 134] on link at bounding box center [504, 137] width 27 height 26
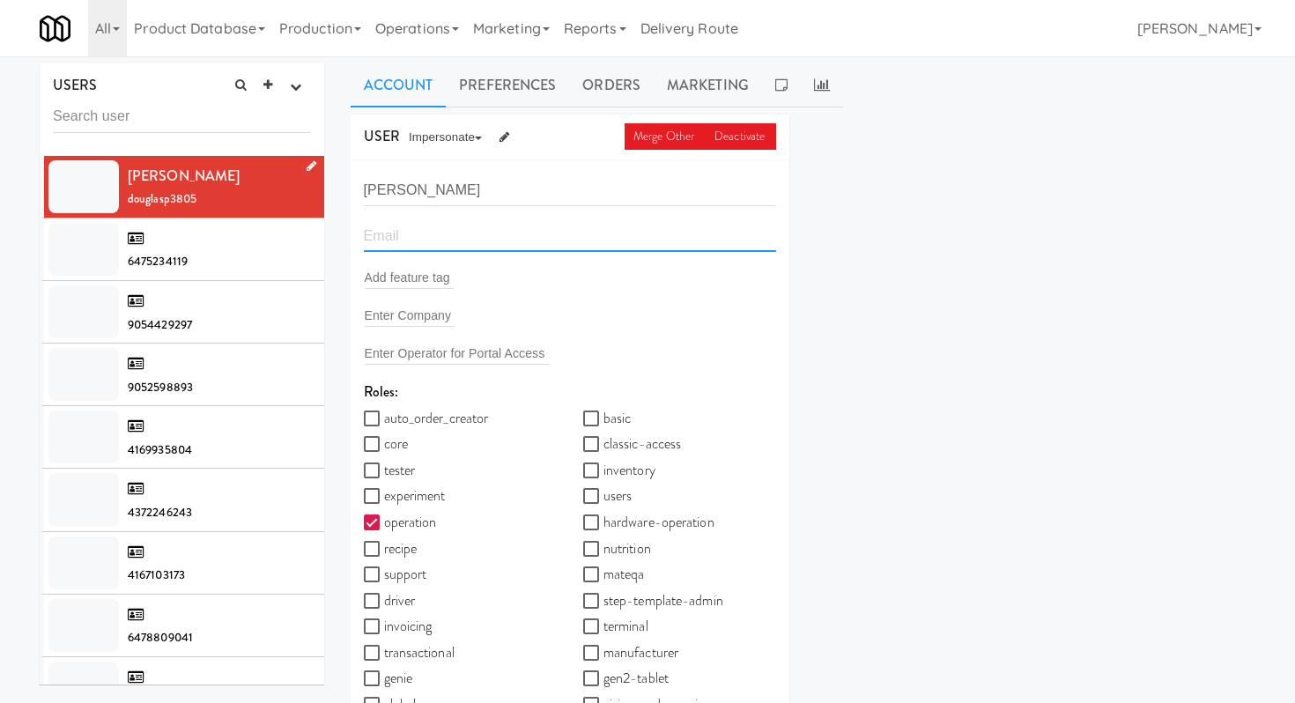
click at [481, 239] on input "email" at bounding box center [570, 235] width 413 height 33
paste input "douglaspendleton@gmail.com"
type input "douglaspendleton@gmail.com"
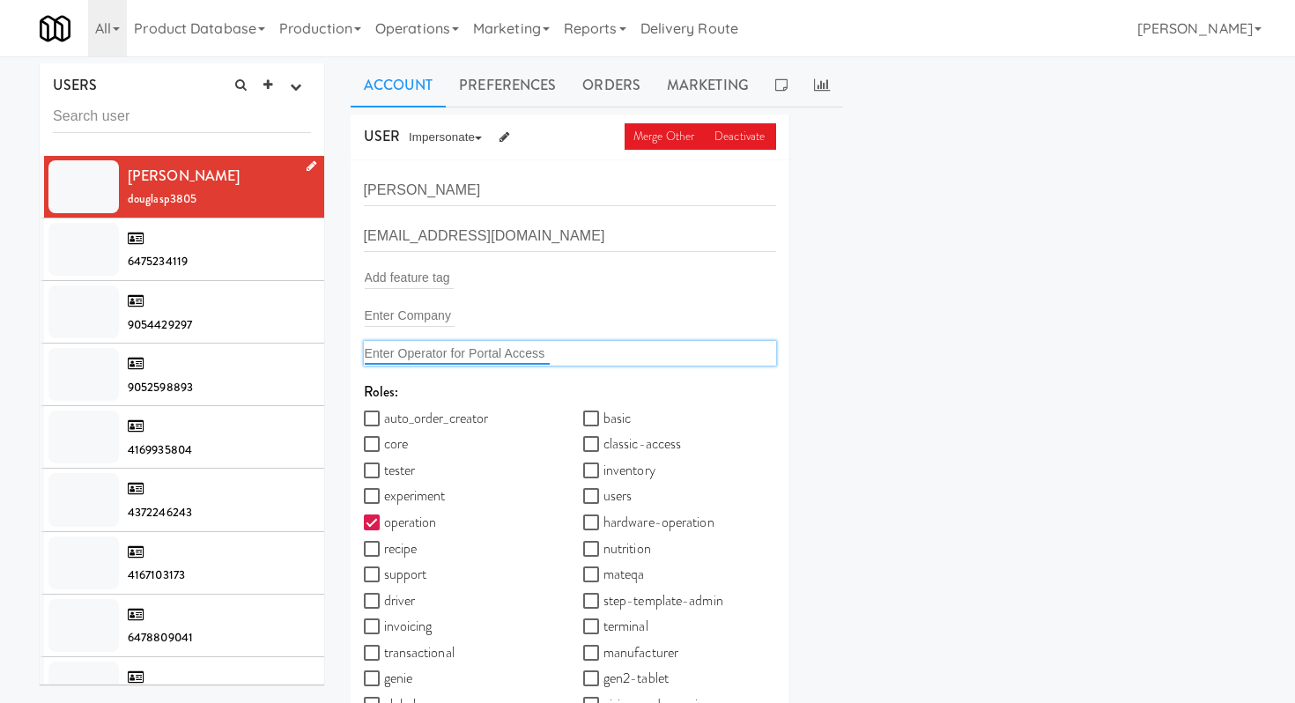
click at [434, 343] on input "text" at bounding box center [457, 353] width 185 height 23
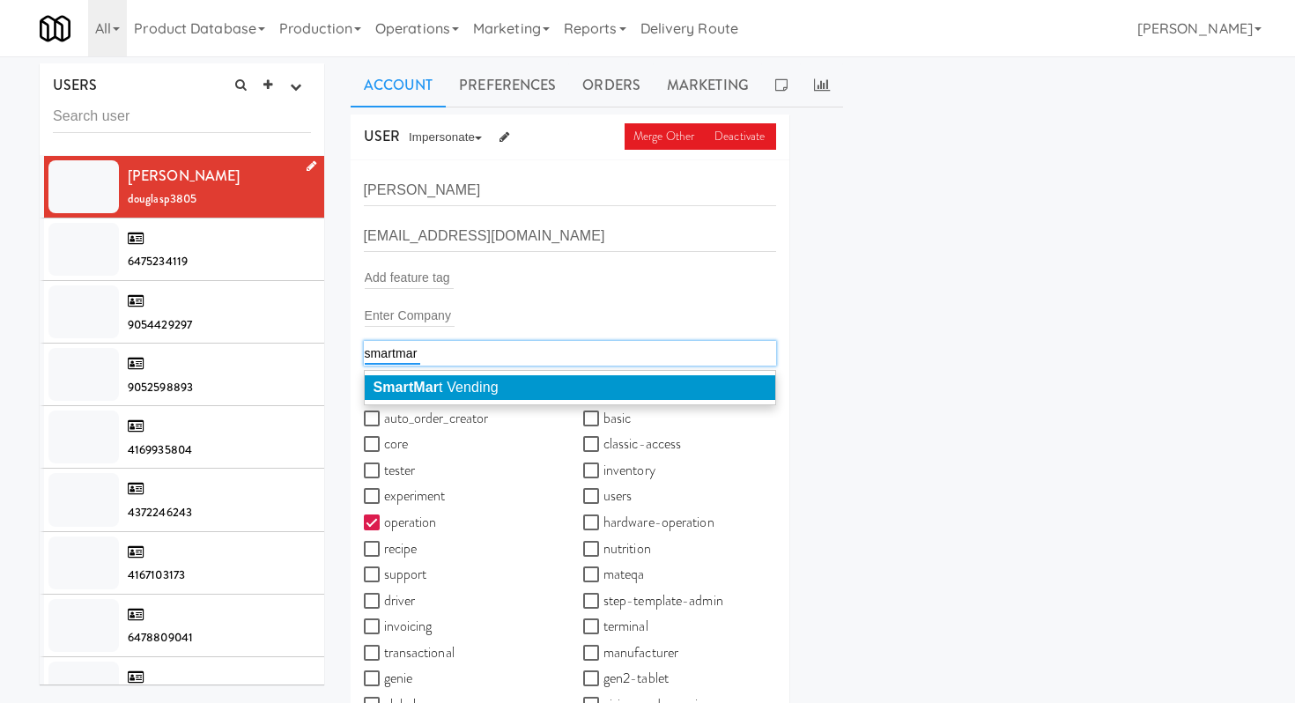
type input "smartmar"
click at [436, 395] on em "SmartMar" at bounding box center [406, 387] width 66 height 15
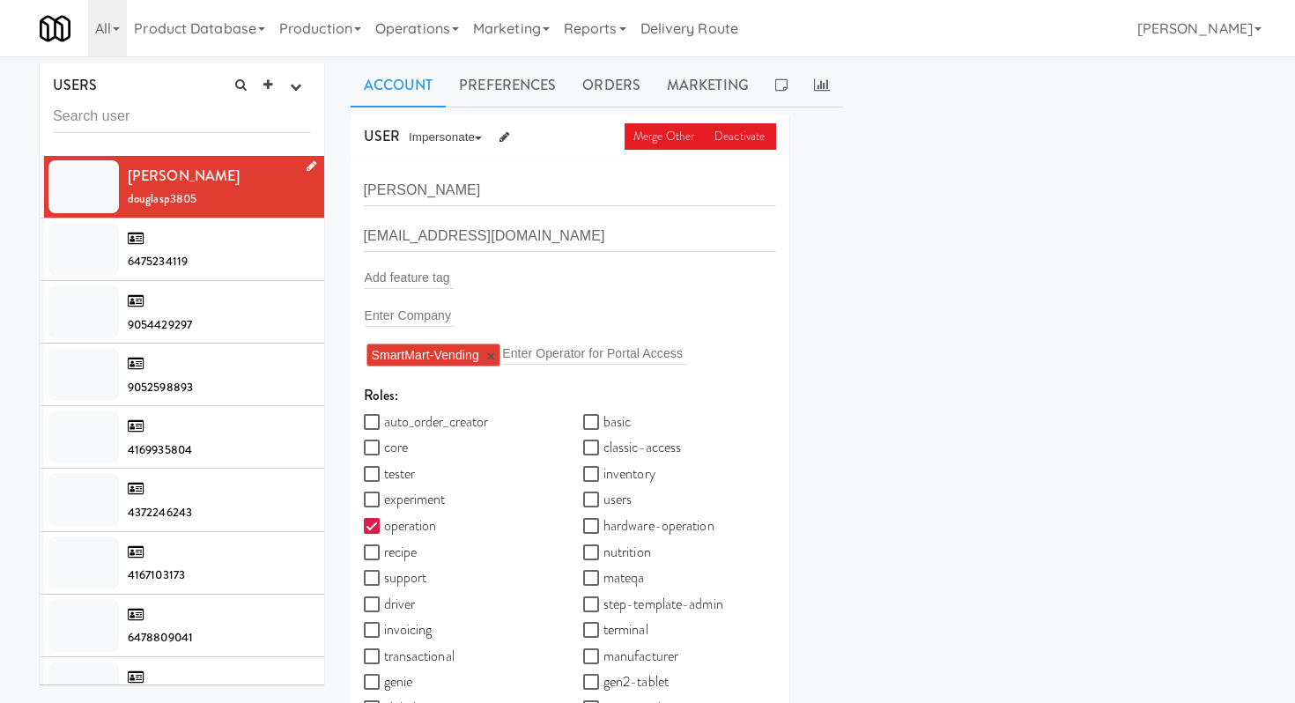
click at [890, 307] on div "USER Merge Other Deactivate Impersonate on App on Classic Portal on Platform Do…" at bounding box center [803, 471] width 932 height 712
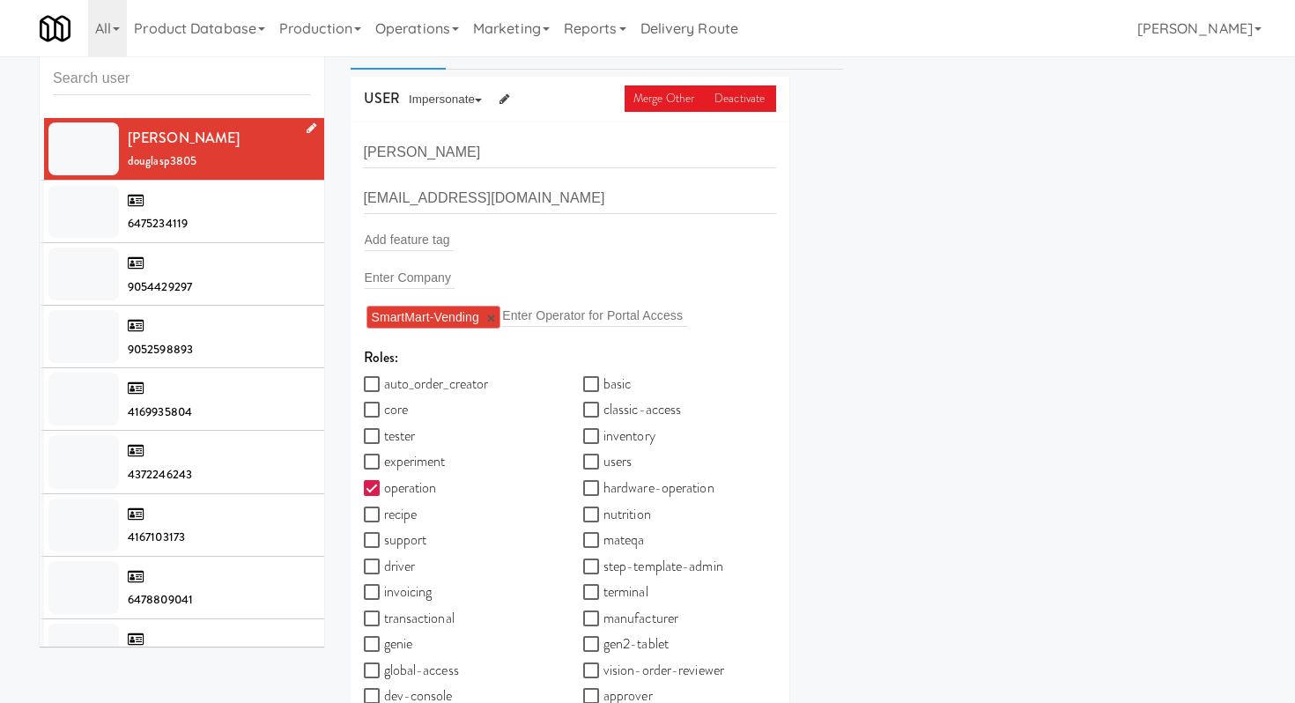
scroll to position [64, 0]
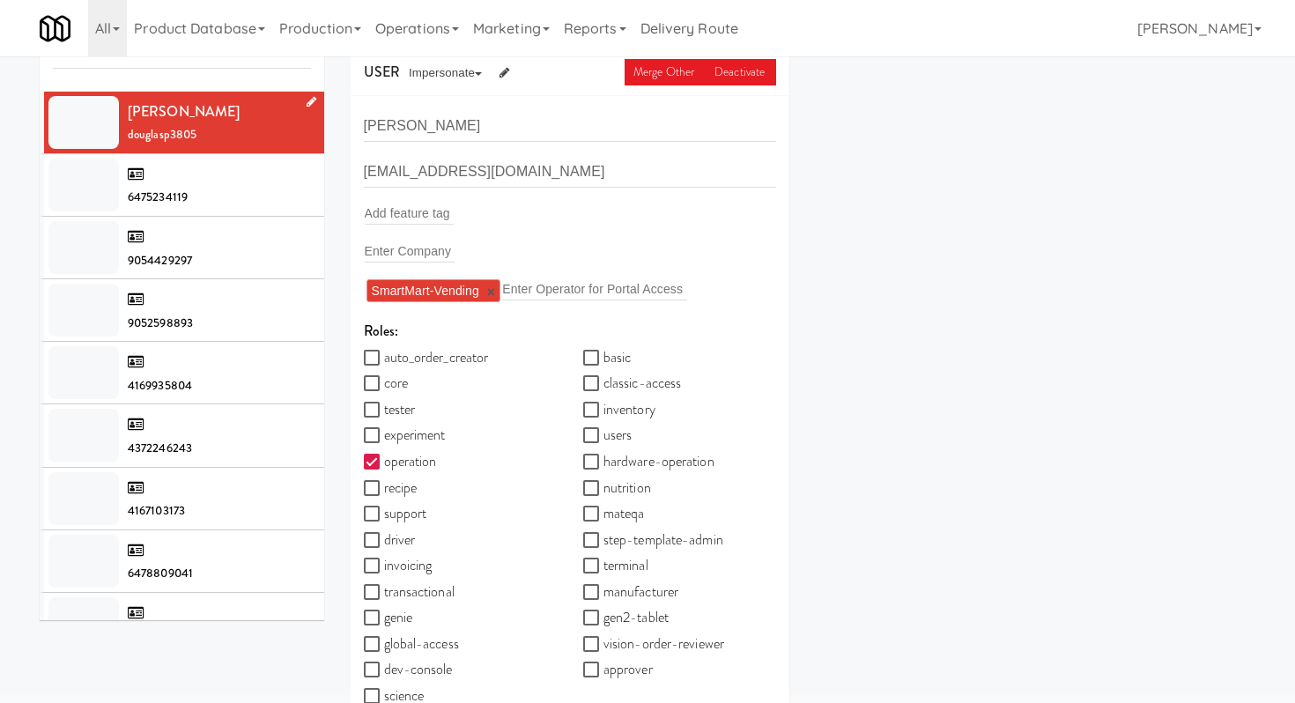
click at [383, 386] on label "core" at bounding box center [386, 383] width 44 height 26
click at [383, 386] on input "core" at bounding box center [374, 384] width 20 height 14
checkbox input "true"
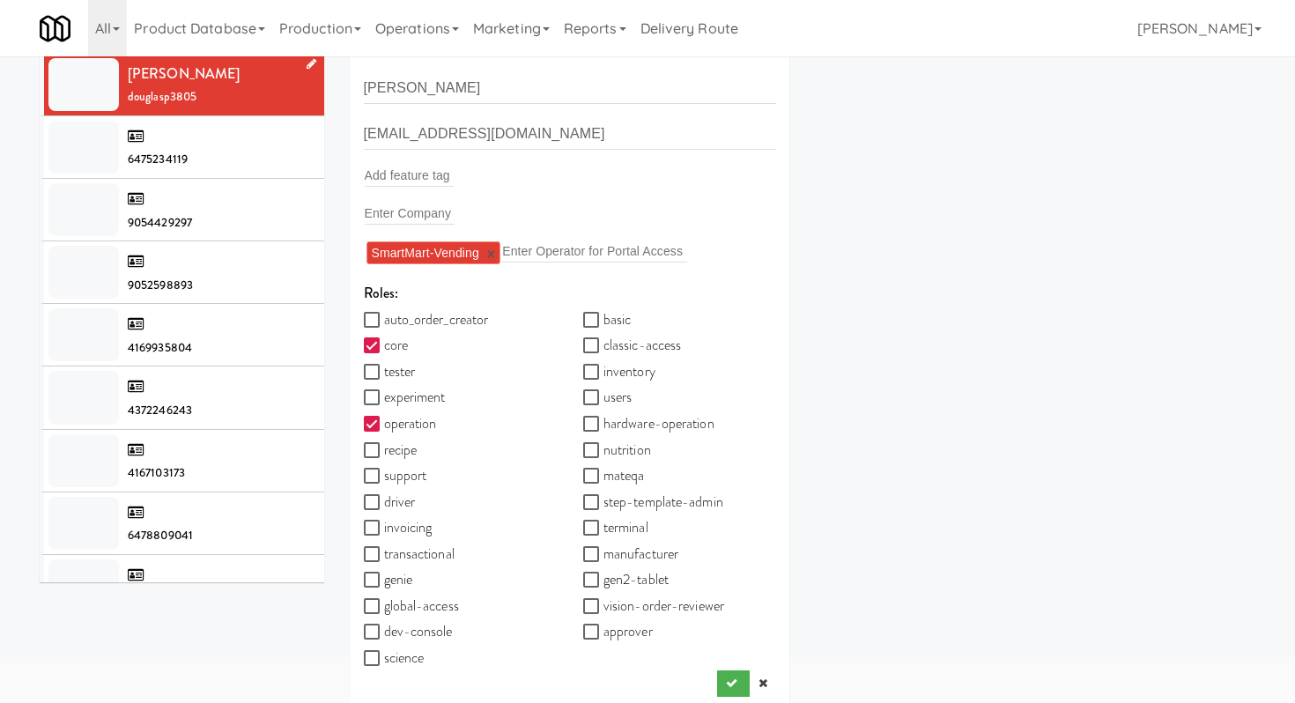
scroll to position [122, 0]
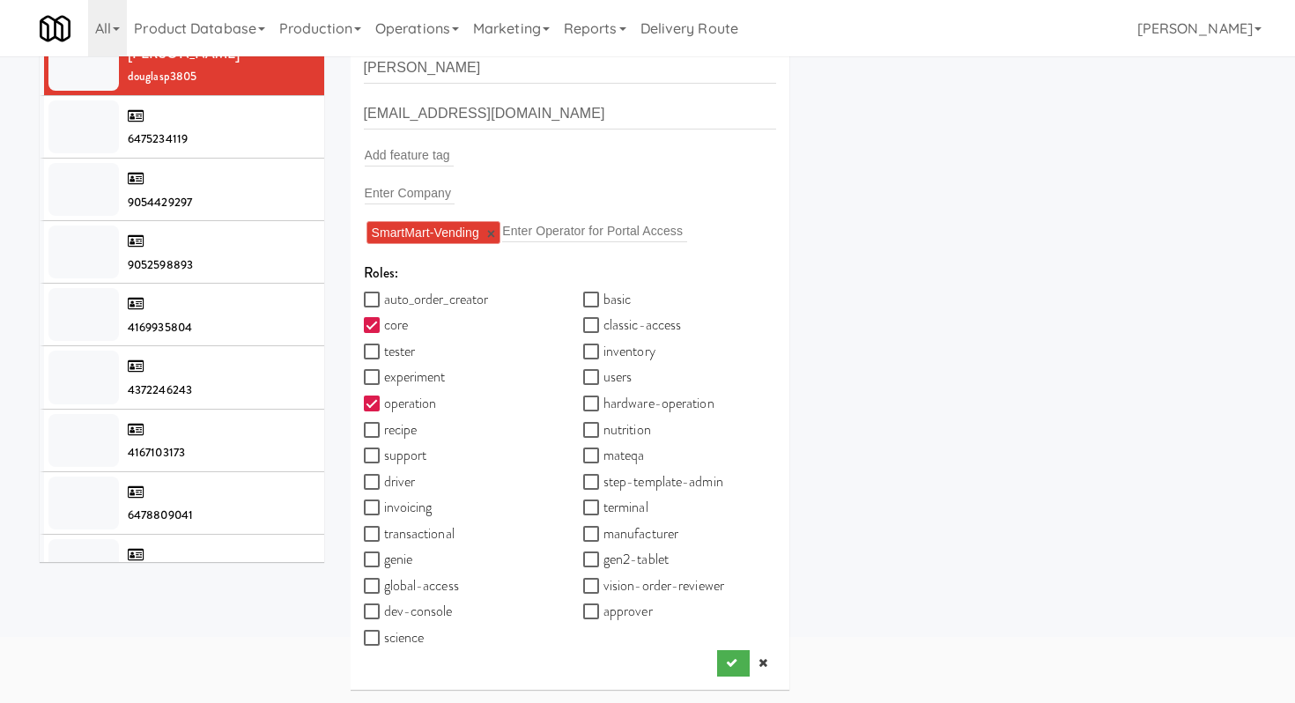
click at [645, 358] on label "inventory" at bounding box center [619, 351] width 72 height 26
click at [603, 358] on input "inventory" at bounding box center [593, 352] width 20 height 14
checkbox input "true"
click at [602, 292] on label "basic" at bounding box center [607, 300] width 48 height 26
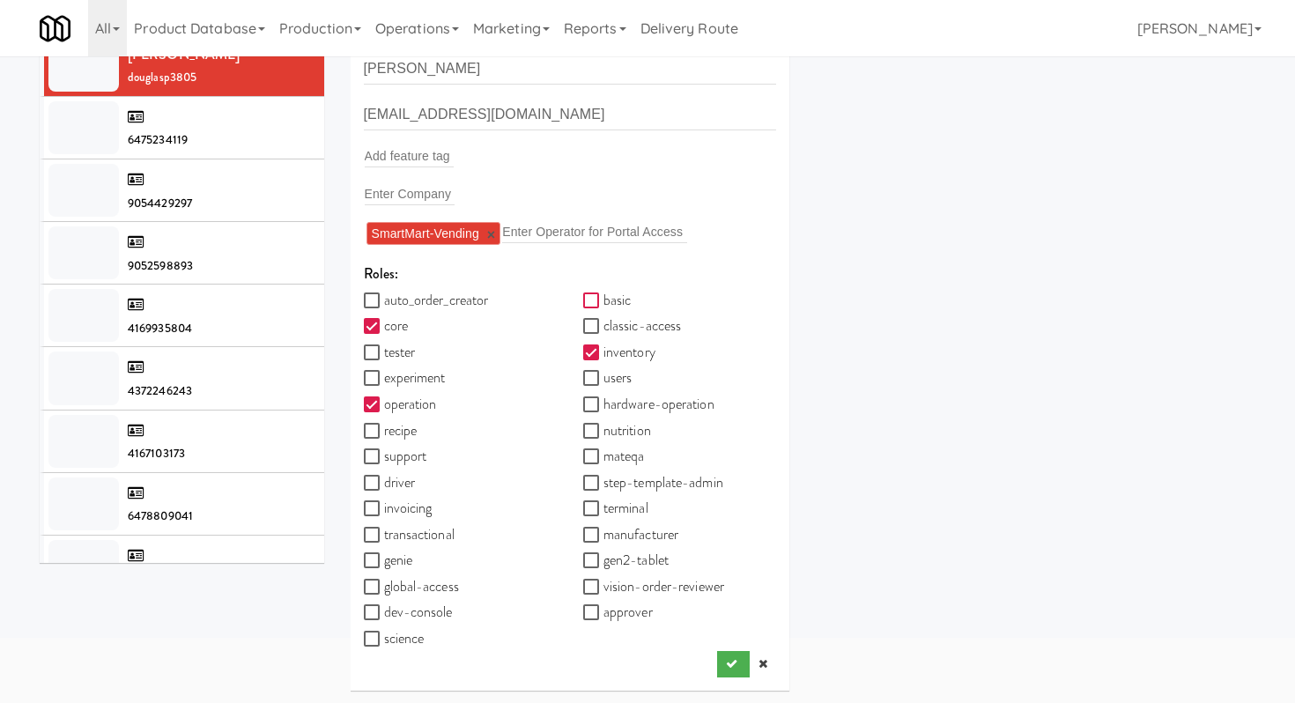
click at [602, 294] on input "basic" at bounding box center [593, 301] width 20 height 14
checkbox input "true"
click at [397, 486] on label "driver" at bounding box center [390, 482] width 52 height 26
click at [384, 486] on input "driver" at bounding box center [374, 484] width 20 height 14
checkbox input "true"
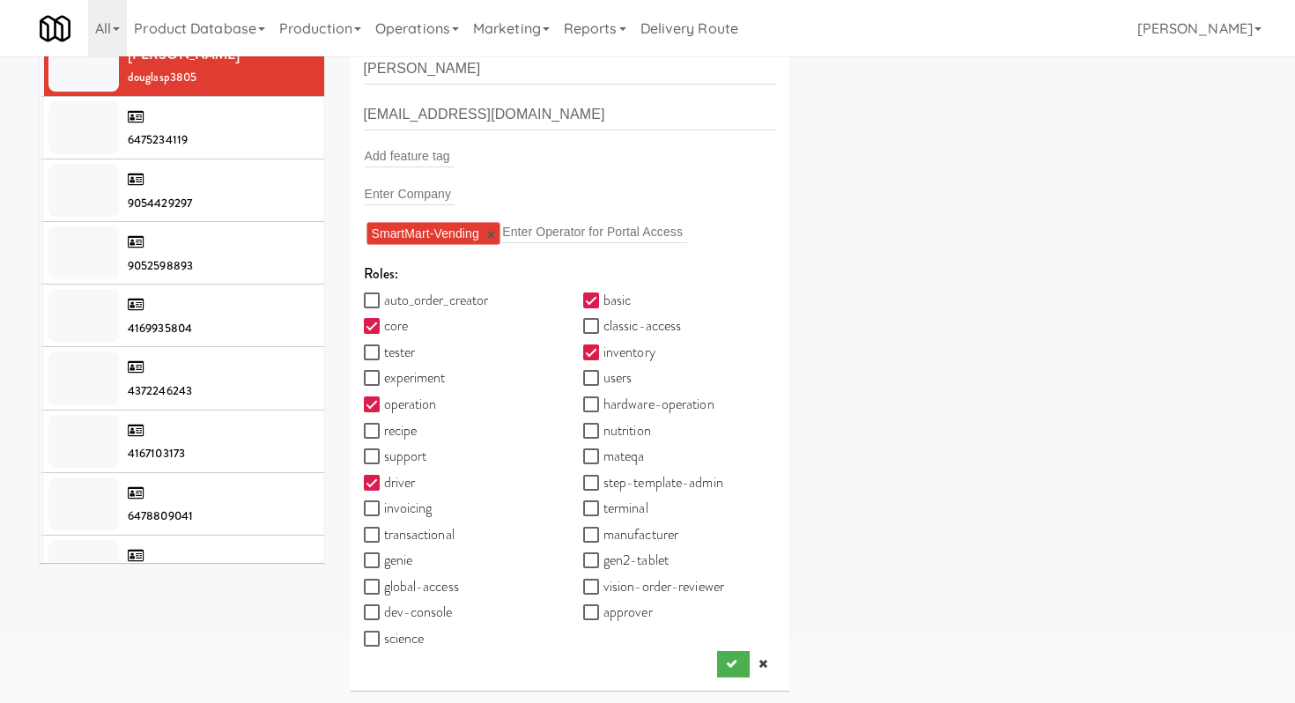
scroll to position [122, 0]
click at [728, 663] on icon "submit" at bounding box center [731, 662] width 11 height 11
